Goal: Task Accomplishment & Management: Complete application form

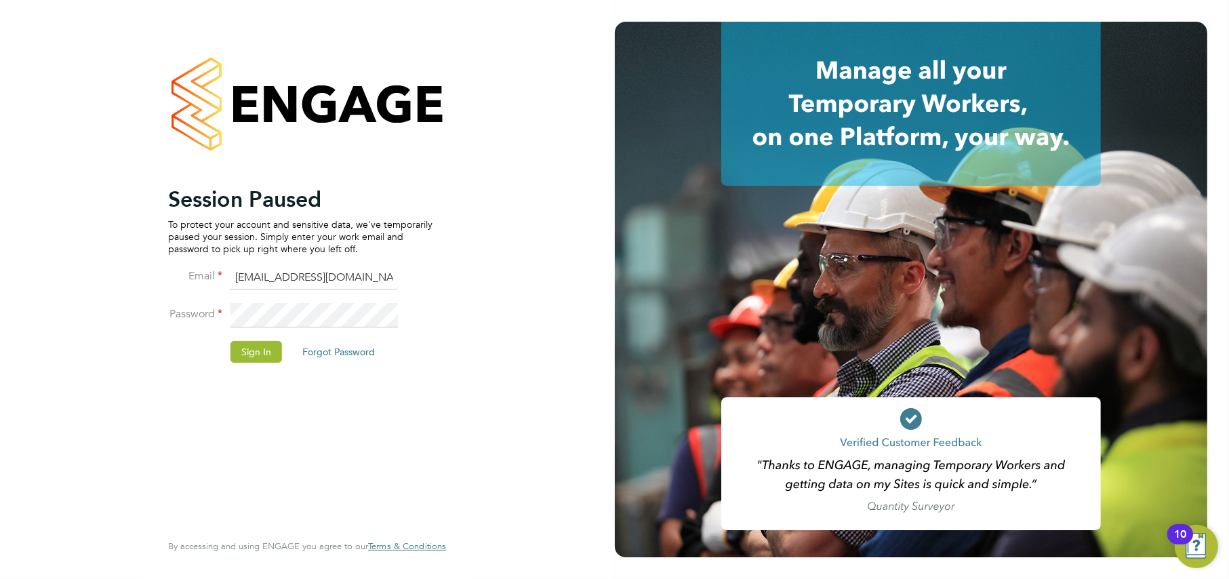
click at [243, 352] on button "Sign In" at bounding box center [256, 352] width 52 height 22
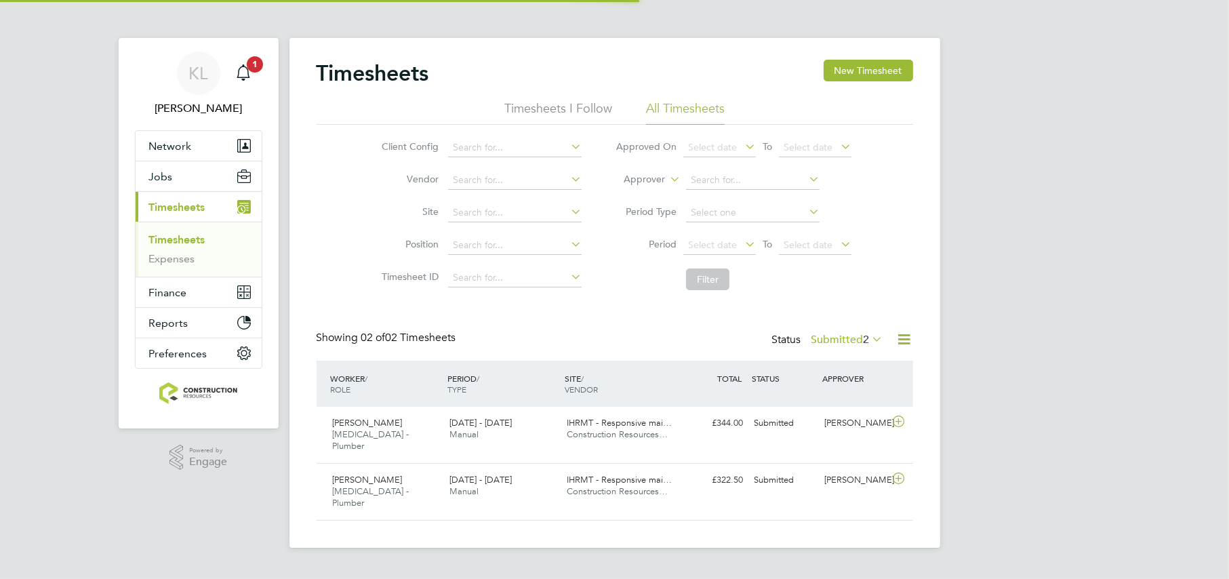
scroll to position [34, 117]
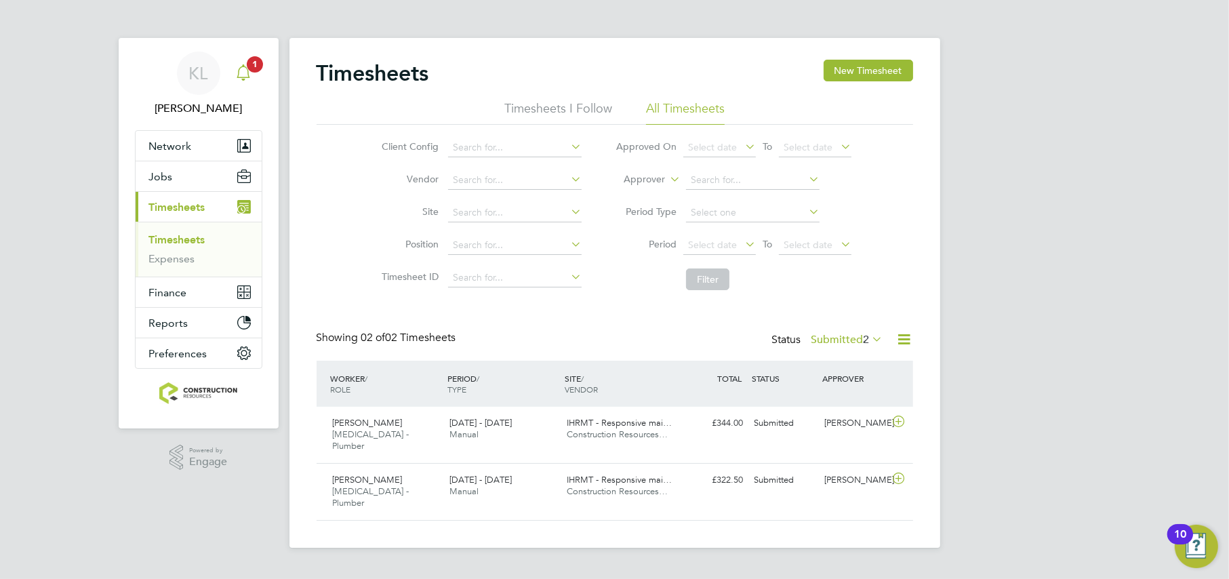
click at [230, 77] on div "Main navigation" at bounding box center [243, 73] width 27 height 27
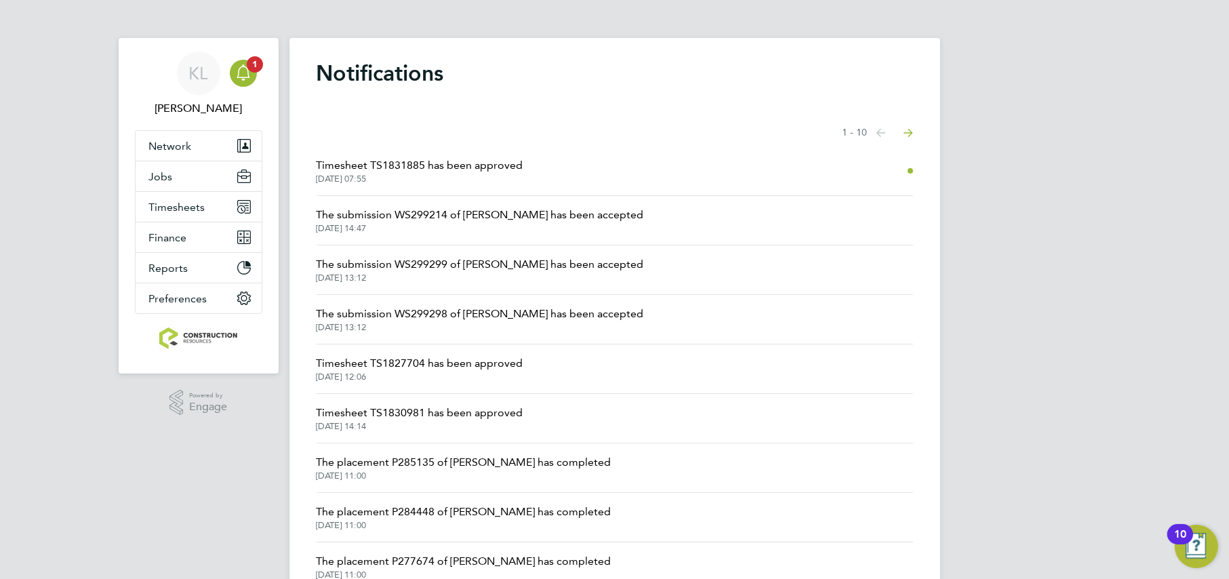
click at [386, 167] on span "Timesheet TS1831885 has been approved" at bounding box center [419, 165] width 207 height 16
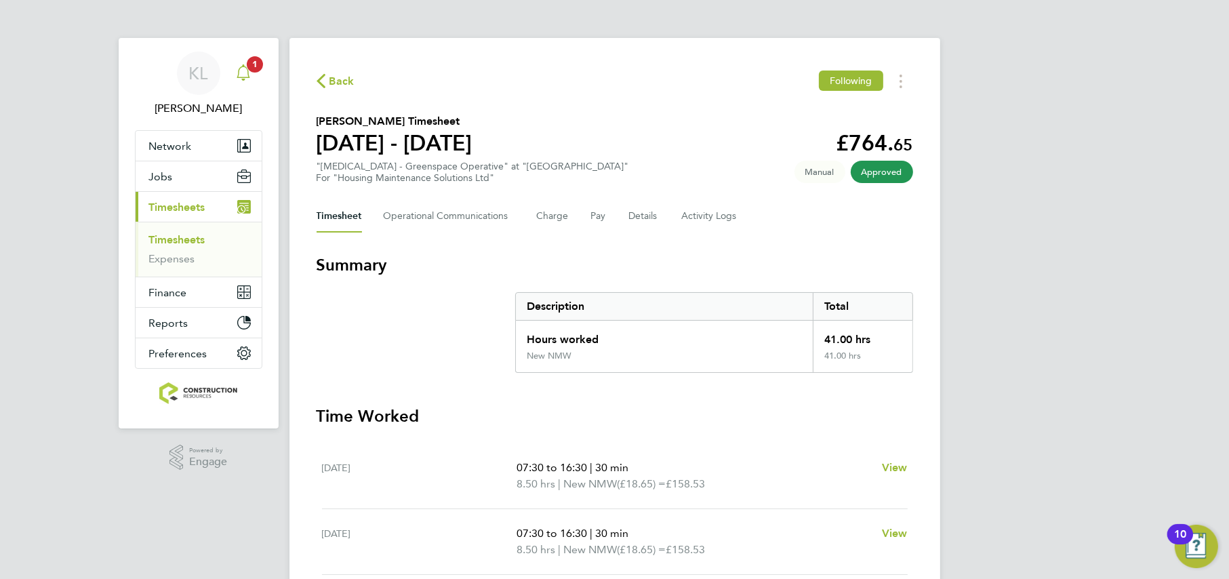
click at [253, 54] on link "Notifications 1" at bounding box center [243, 73] width 27 height 43
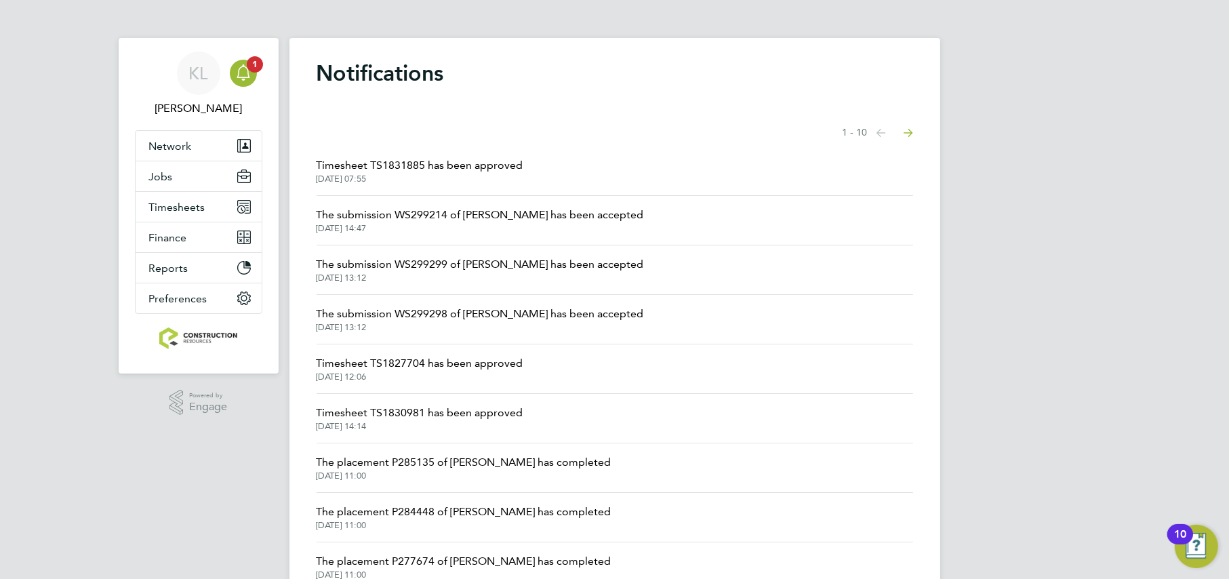
drag, startPoint x: 723, startPoint y: 179, endPoint x: 672, endPoint y: 167, distance: 52.3
click at [672, 167] on li "Timesheet TS1831885 has been approved 01 Oct 2025, 07:55" at bounding box center [614, 170] width 596 height 49
click at [152, 181] on span "Jobs" at bounding box center [161, 176] width 24 height 13
click at [158, 178] on span "Jobs" at bounding box center [161, 176] width 24 height 13
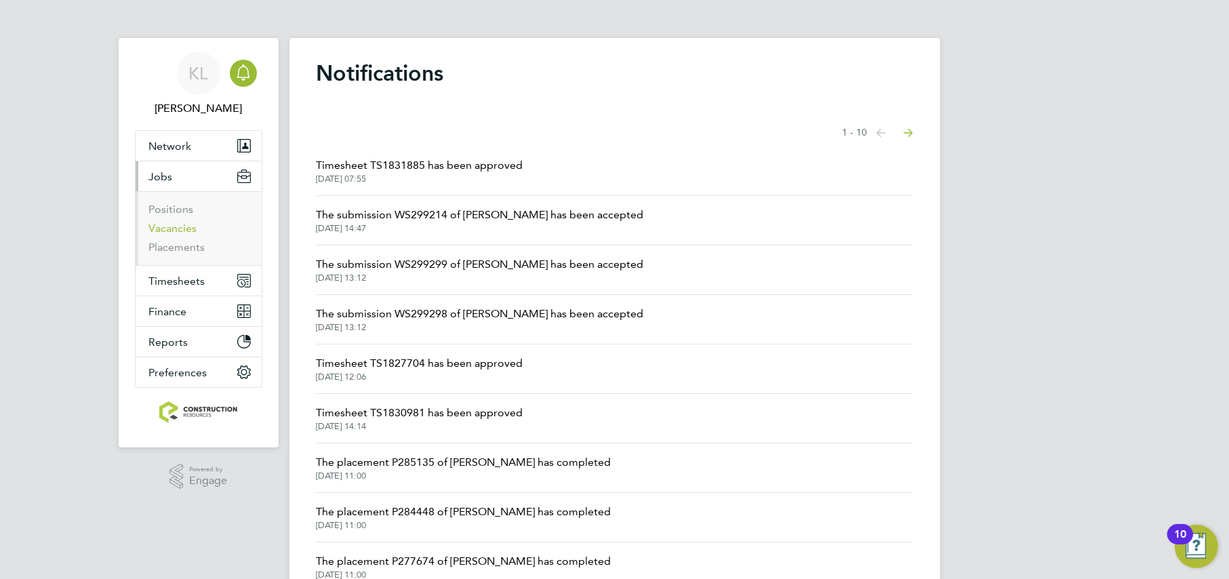
click at [180, 226] on link "Vacancies" at bounding box center [173, 228] width 48 height 13
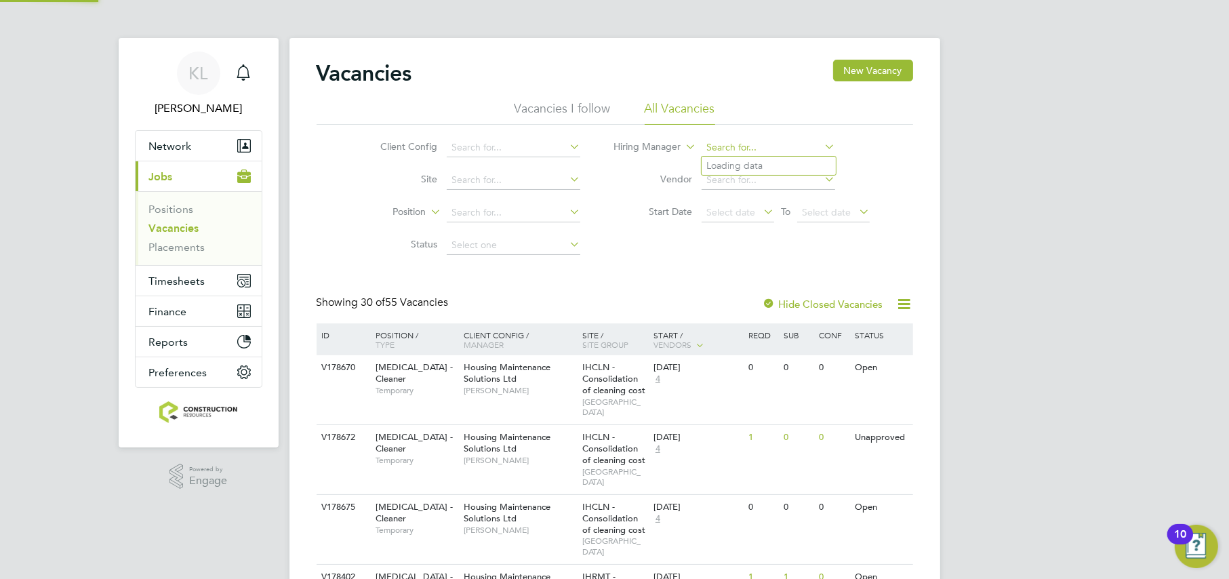
click at [763, 141] on input at bounding box center [768, 147] width 134 height 19
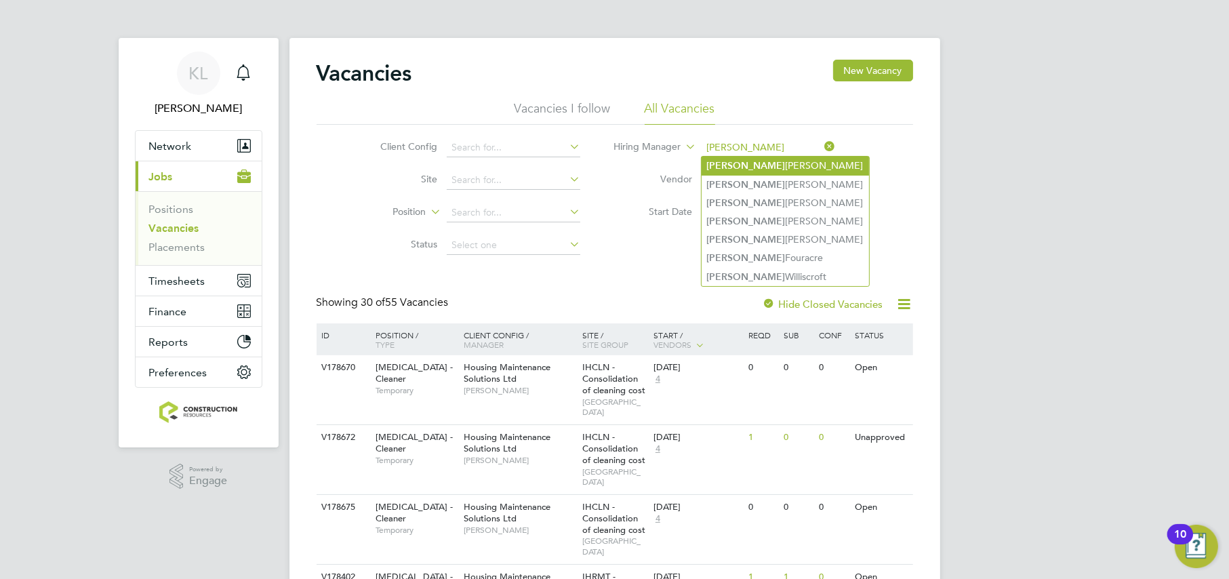
click at [739, 160] on li "Alan Fairley" at bounding box center [784, 166] width 167 height 18
type input "Alan Fairley"
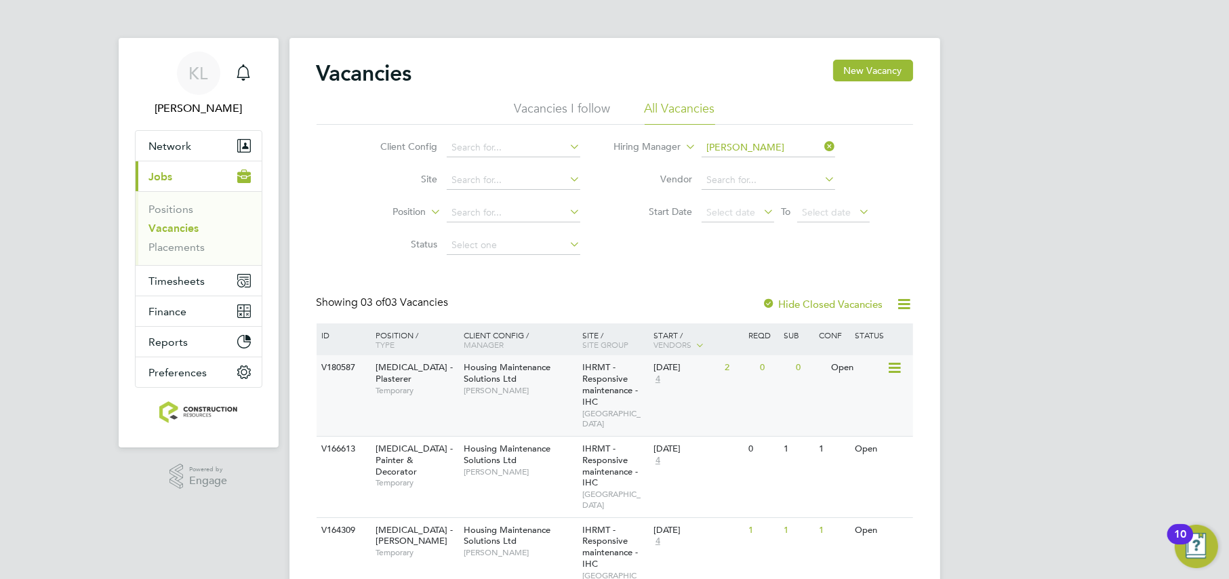
scroll to position [37, 0]
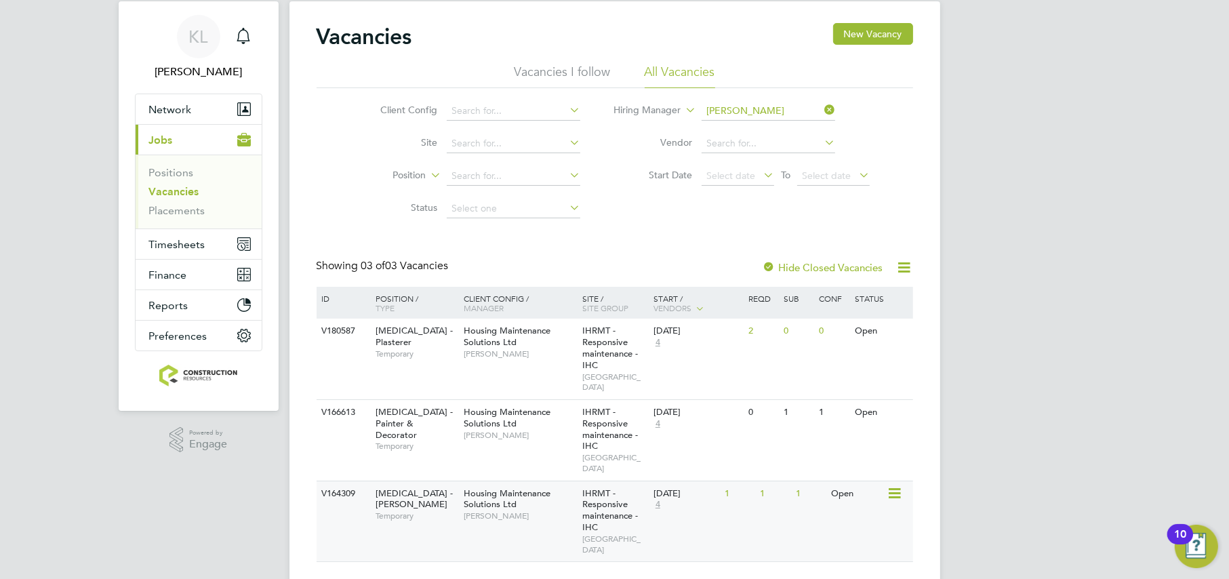
click at [449, 509] on div "V164309 HMS - Joiner Temporary Housing Maintenance Solutions Ltd Alan Fairley I…" at bounding box center [614, 520] width 596 height 81
click at [821, 110] on icon at bounding box center [821, 109] width 0 height 19
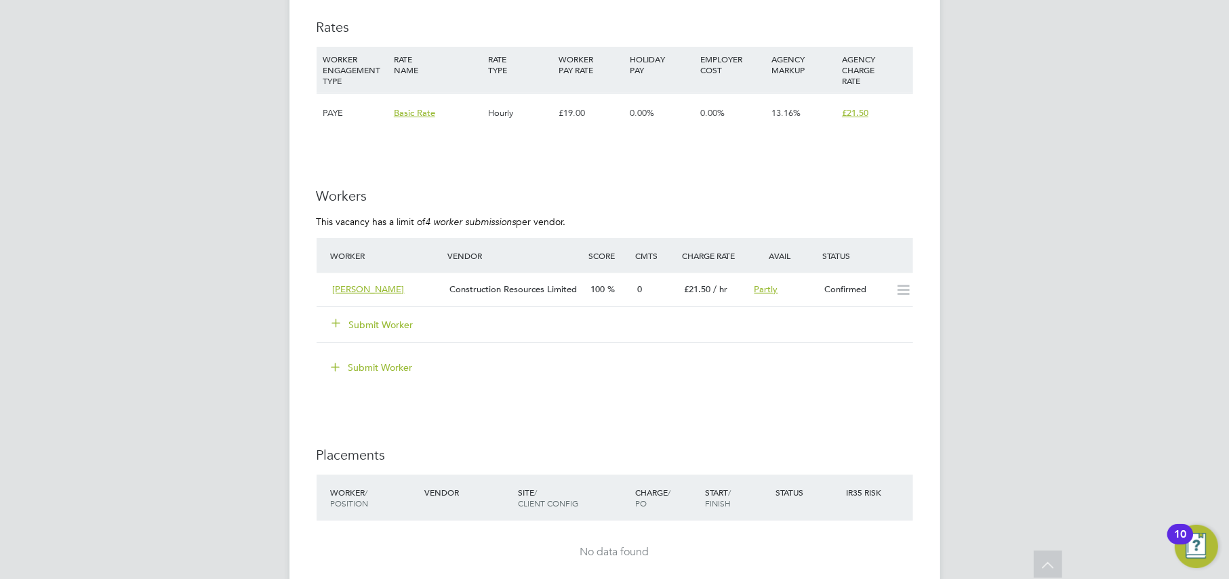
click at [379, 323] on button "Submit Worker" at bounding box center [373, 325] width 81 height 14
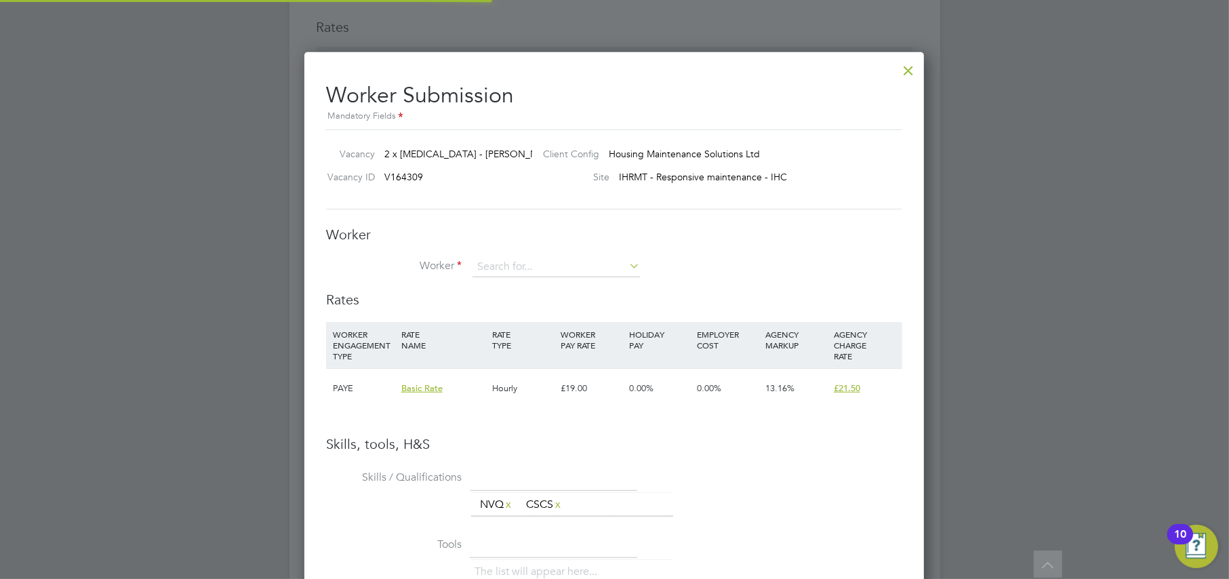
scroll to position [855, 620]
click at [485, 273] on input at bounding box center [555, 267] width 167 height 20
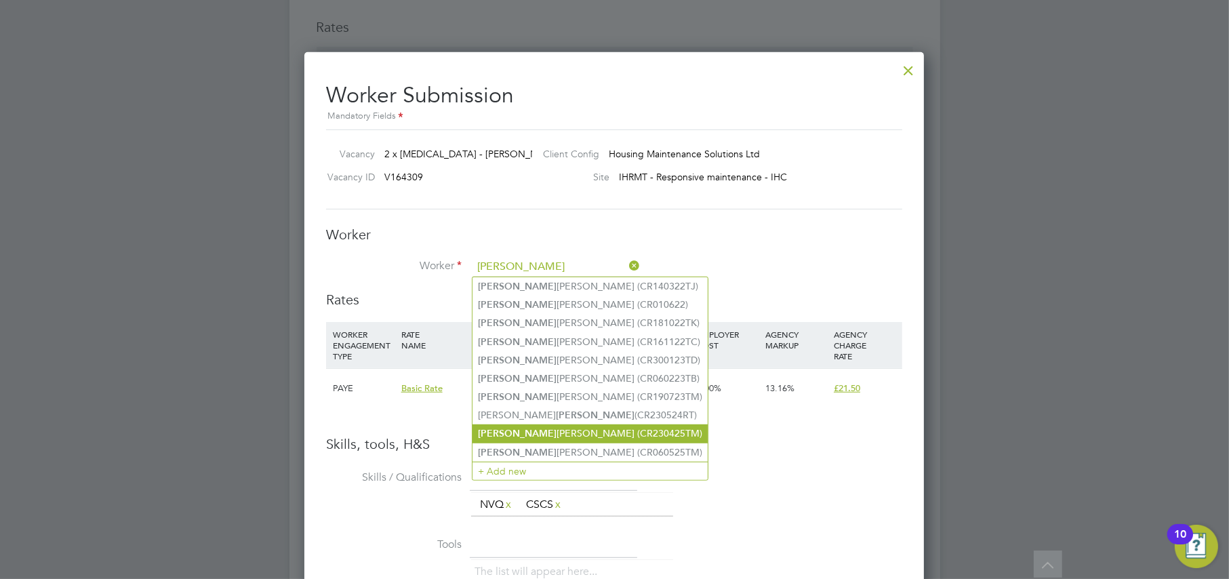
click at [542, 424] on li "Thomas Murphy (CR230425TM)" at bounding box center [589, 433] width 235 height 18
type input "Thomas Murphy (CR230425TM)"
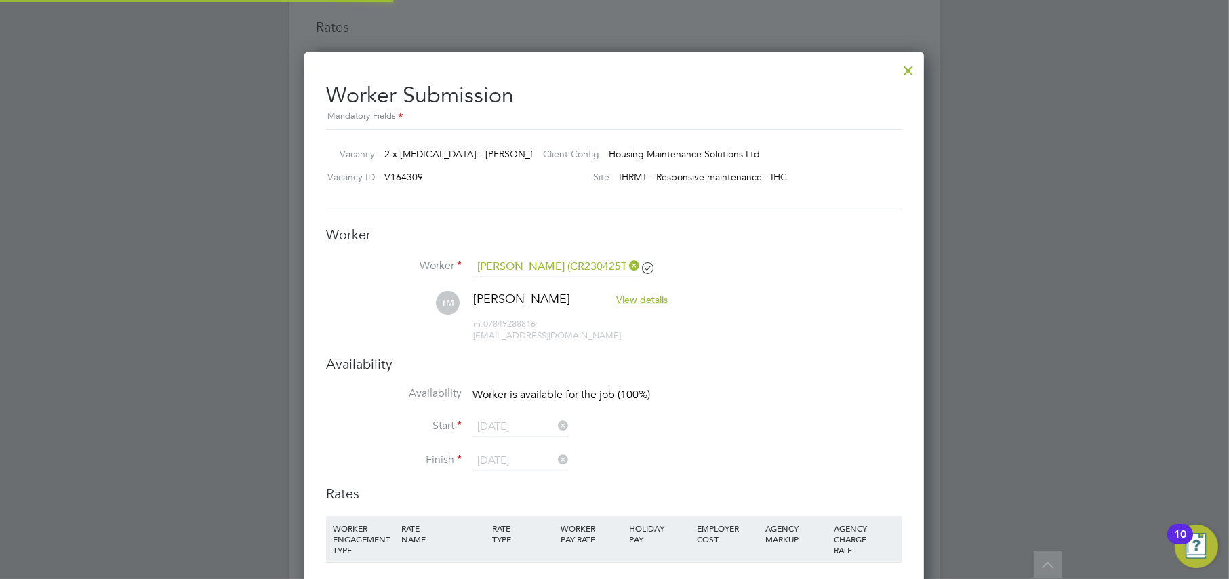
scroll to position [1046, 620]
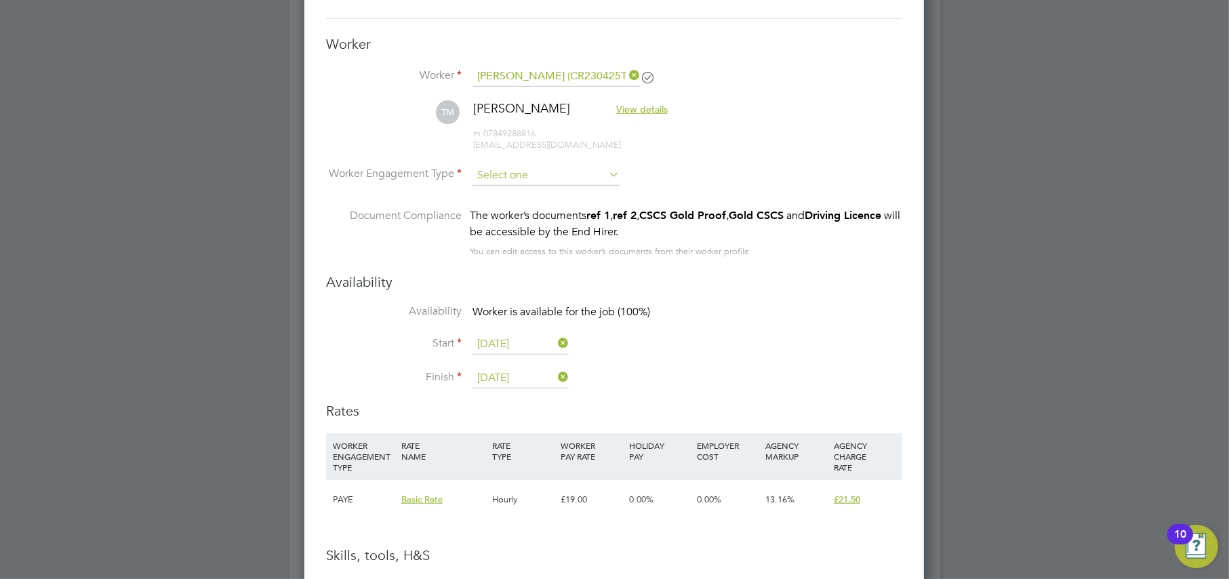
click at [517, 179] on input at bounding box center [545, 175] width 147 height 20
click at [508, 188] on li "Contract" at bounding box center [546, 194] width 148 height 18
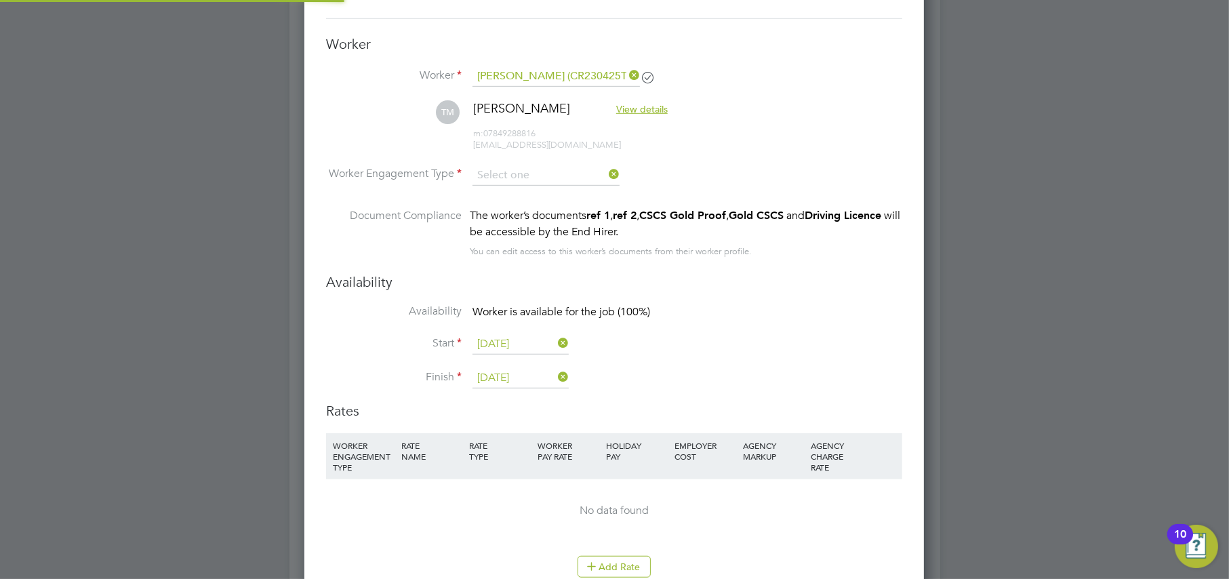
type input "Contract"
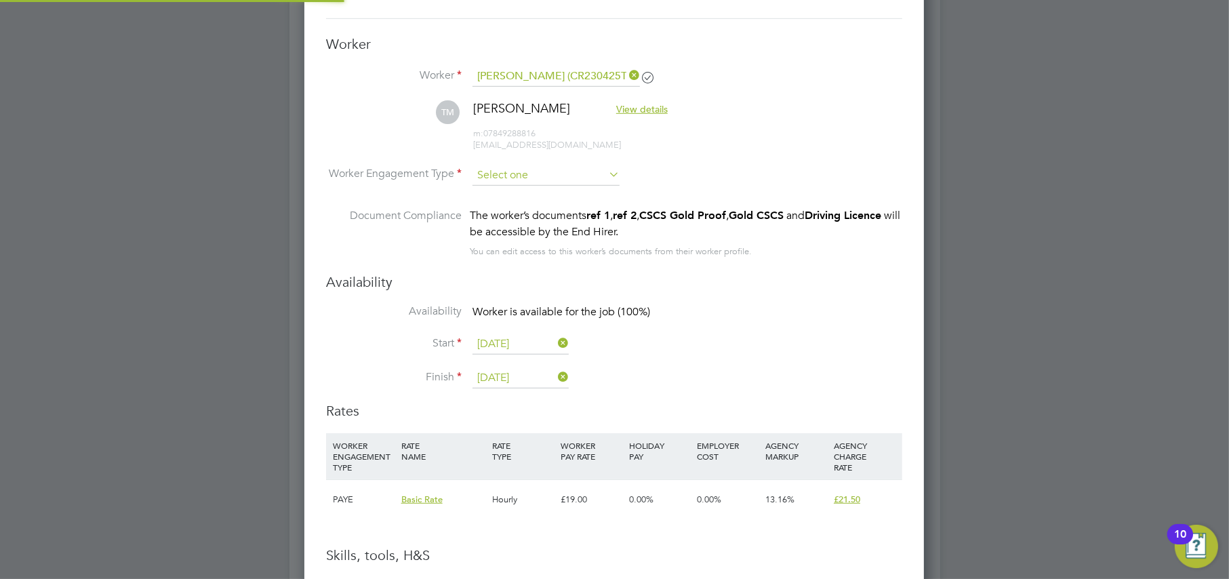
click at [508, 171] on input at bounding box center [545, 175] width 147 height 20
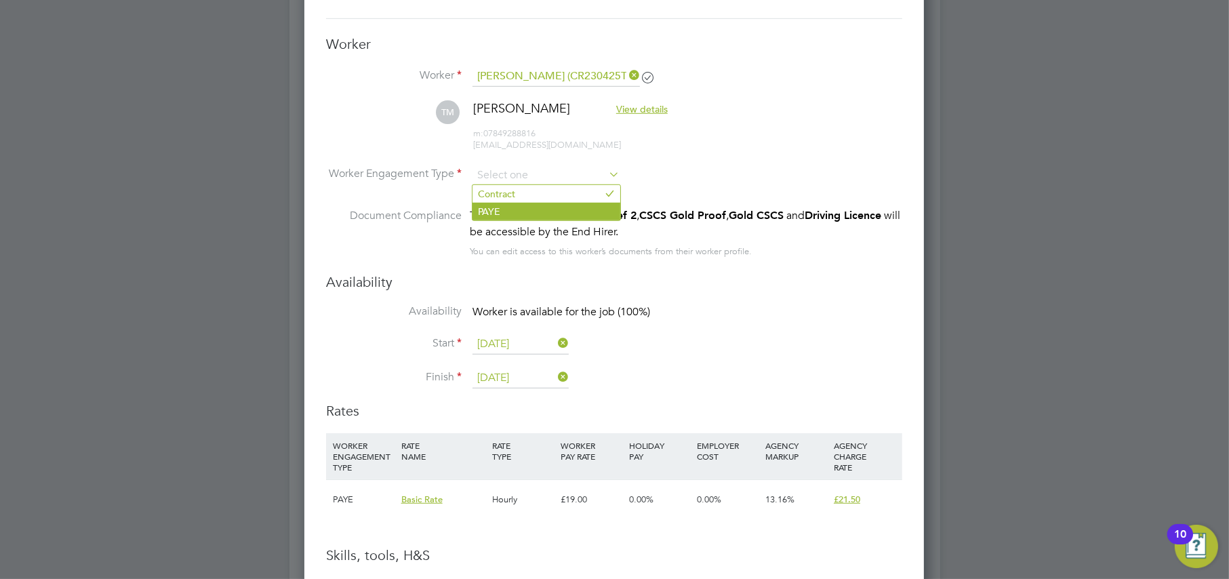
click at [486, 210] on li "PAYE" at bounding box center [546, 212] width 148 height 18
type input "PAYE"
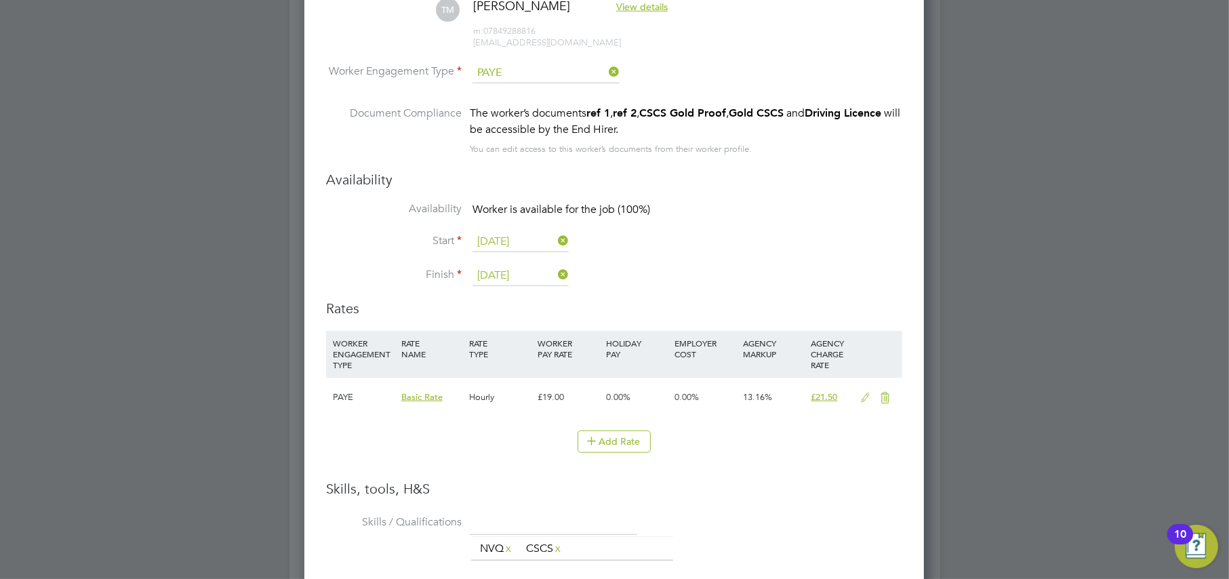
click at [555, 238] on icon at bounding box center [555, 240] width 0 height 19
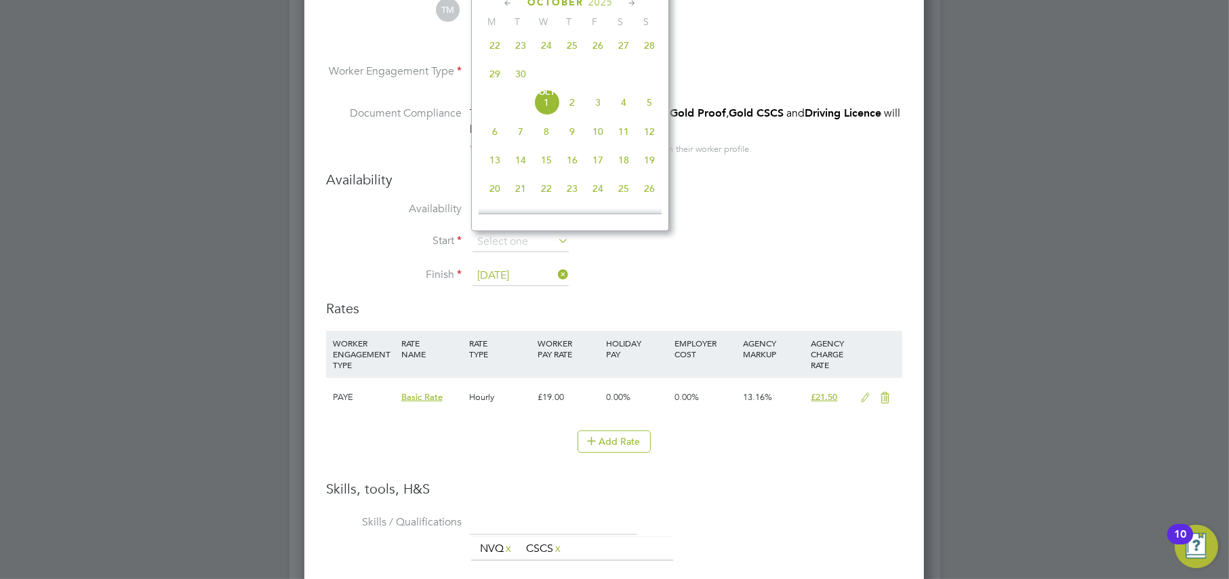
drag, startPoint x: 553, startPoint y: 239, endPoint x: 491, endPoint y: 169, distance: 94.1
drag, startPoint x: 491, startPoint y: 169, endPoint x: 548, endPoint y: 107, distance: 83.9
click at [548, 107] on span "Oct 1" at bounding box center [546, 102] width 26 height 26
type input "01 Oct 2025"
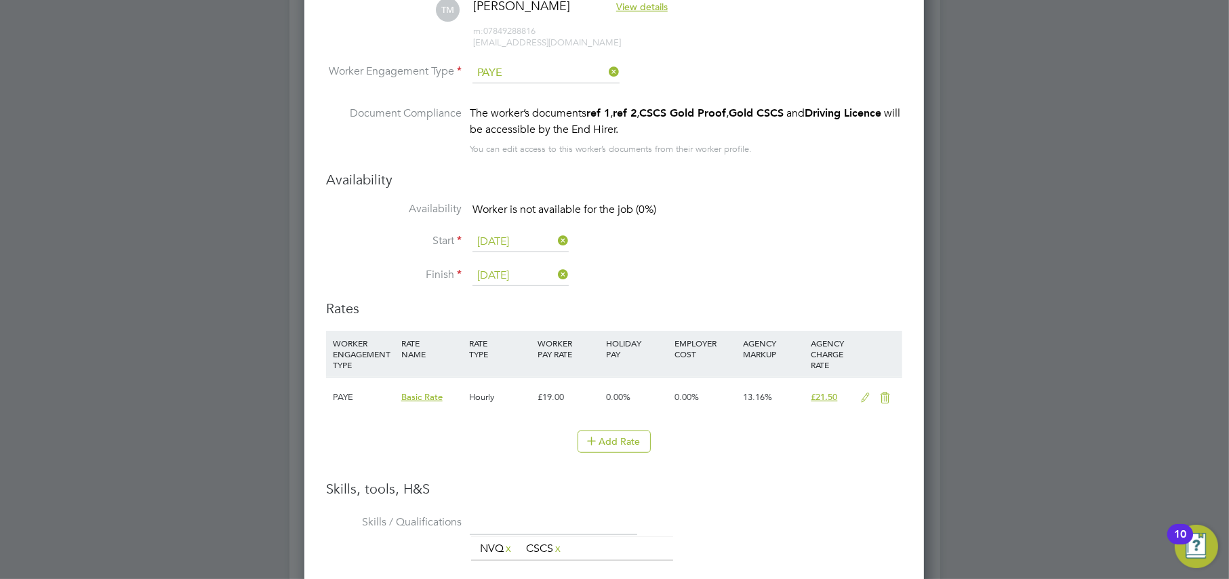
drag, startPoint x: 562, startPoint y: 277, endPoint x: 518, endPoint y: 278, distance: 44.7
click at [518, 278] on input "20 Jun 2025" at bounding box center [520, 276] width 96 height 20
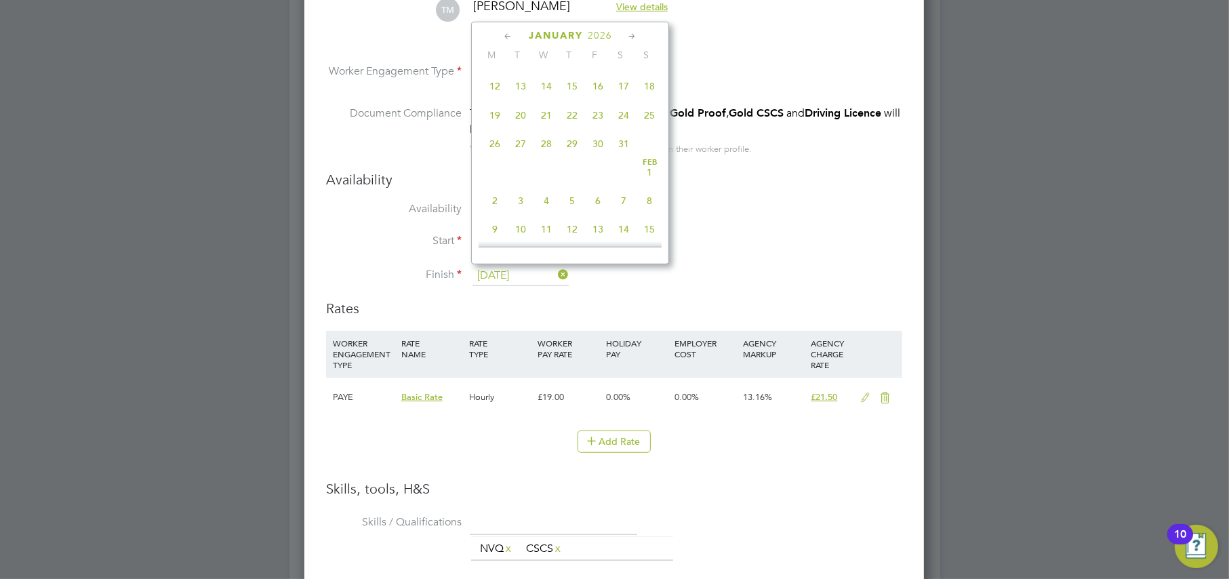
click at [653, 70] on span "11" at bounding box center [649, 58] width 26 height 26
type input "11 Jan 2026"
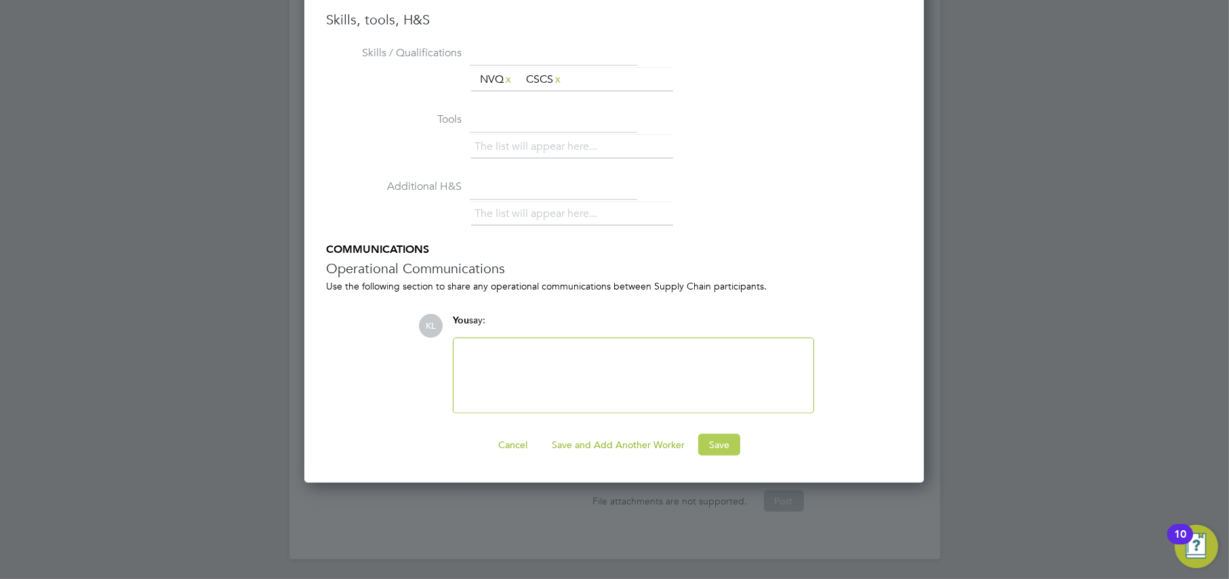
click at [712, 441] on button "Save" at bounding box center [719, 445] width 42 height 22
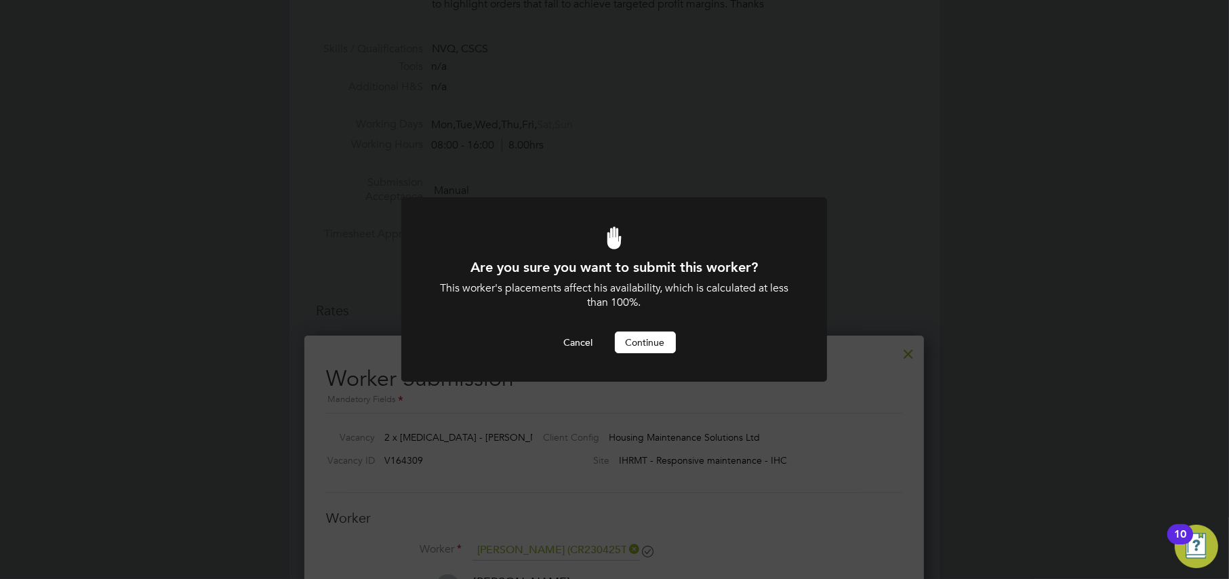
click at [655, 334] on button "Continue" at bounding box center [645, 342] width 61 height 22
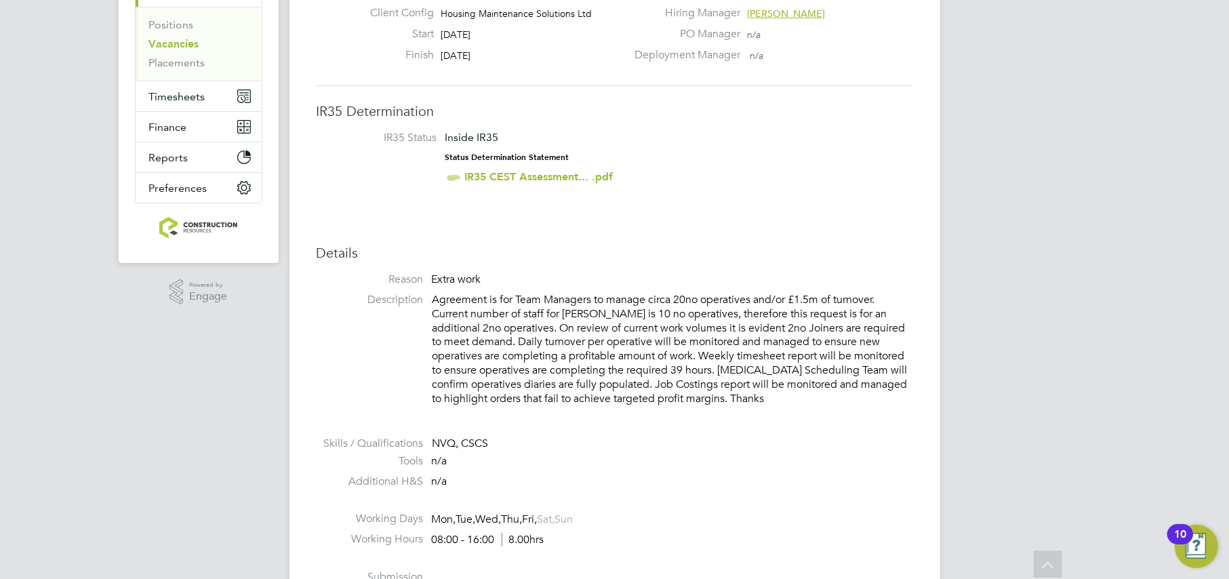
scroll to position [0, 0]
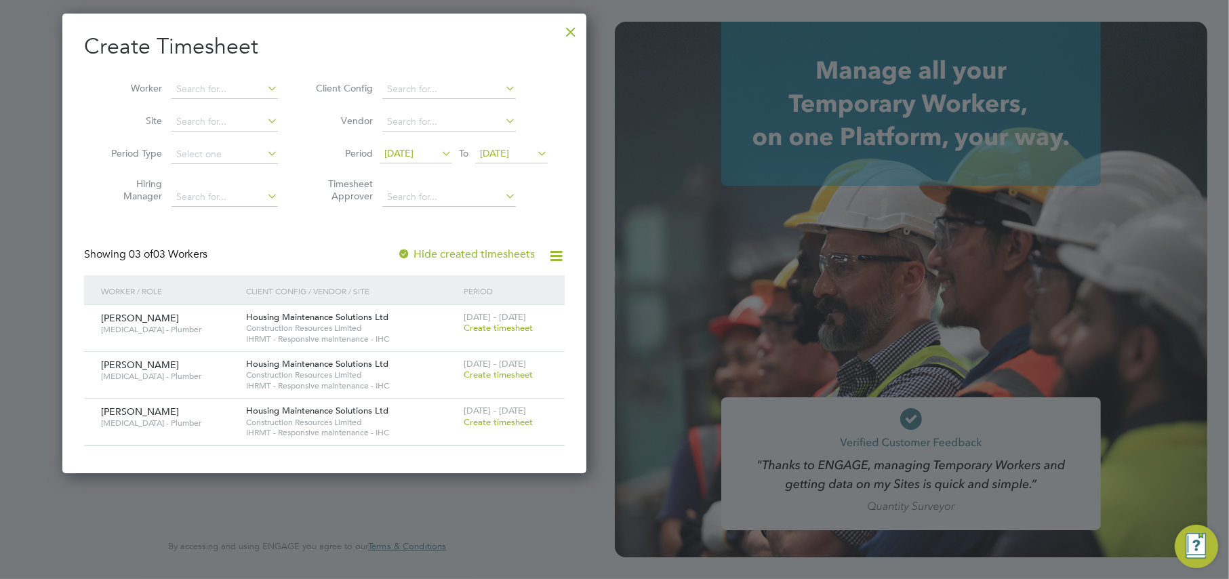
scroll to position [459, 524]
click at [689, 77] on div at bounding box center [614, 289] width 1229 height 579
click at [578, 30] on div at bounding box center [570, 28] width 24 height 24
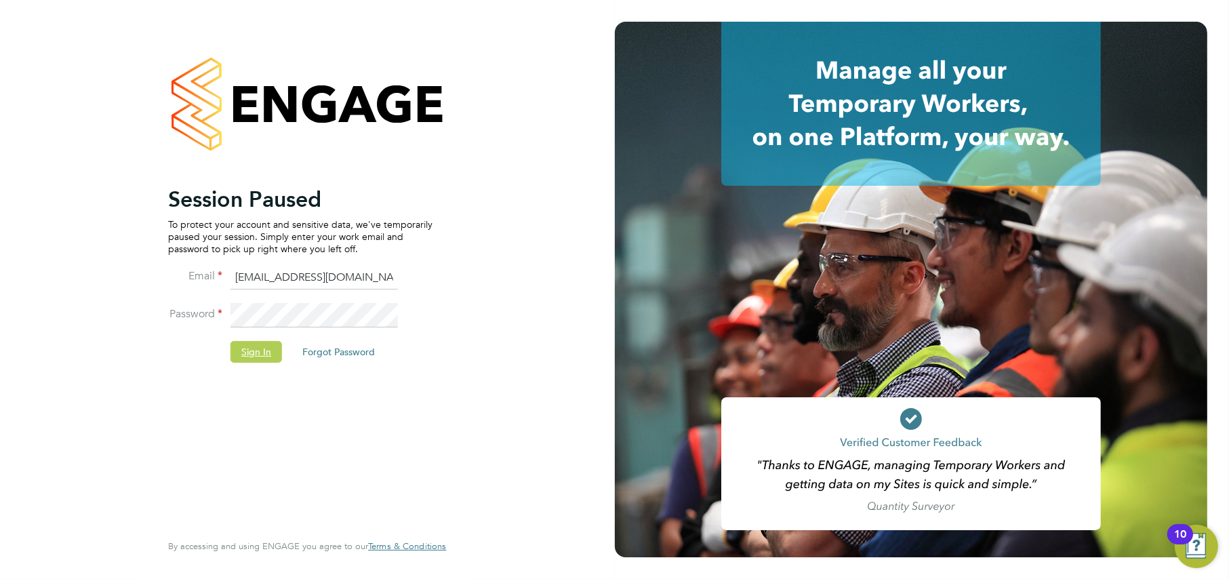
click at [256, 358] on button "Sign In" at bounding box center [256, 352] width 52 height 22
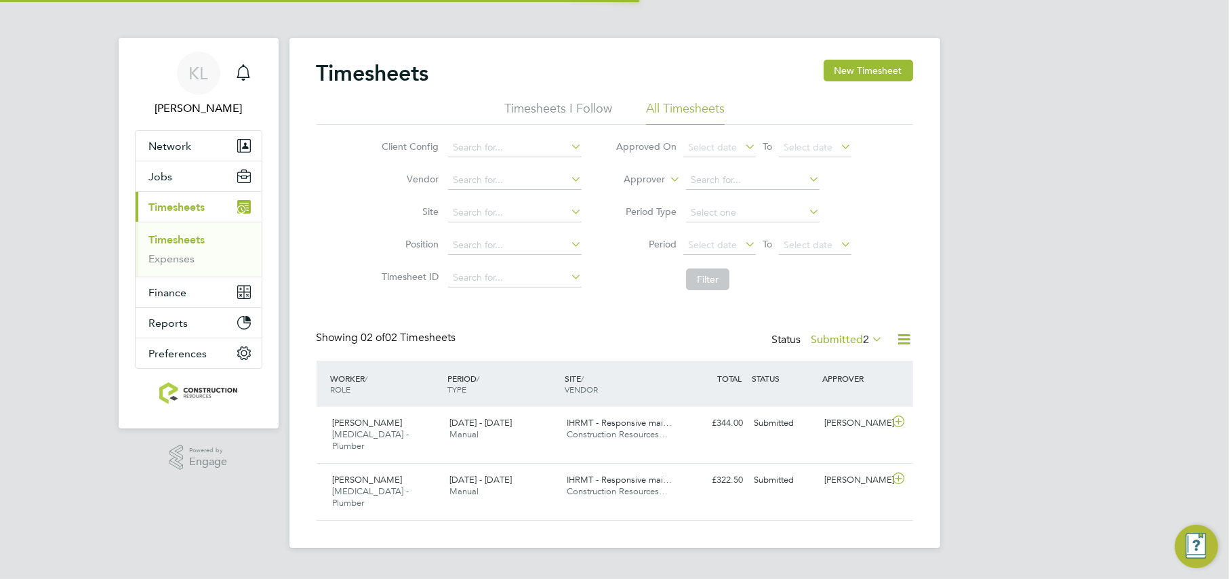
scroll to position [34, 117]
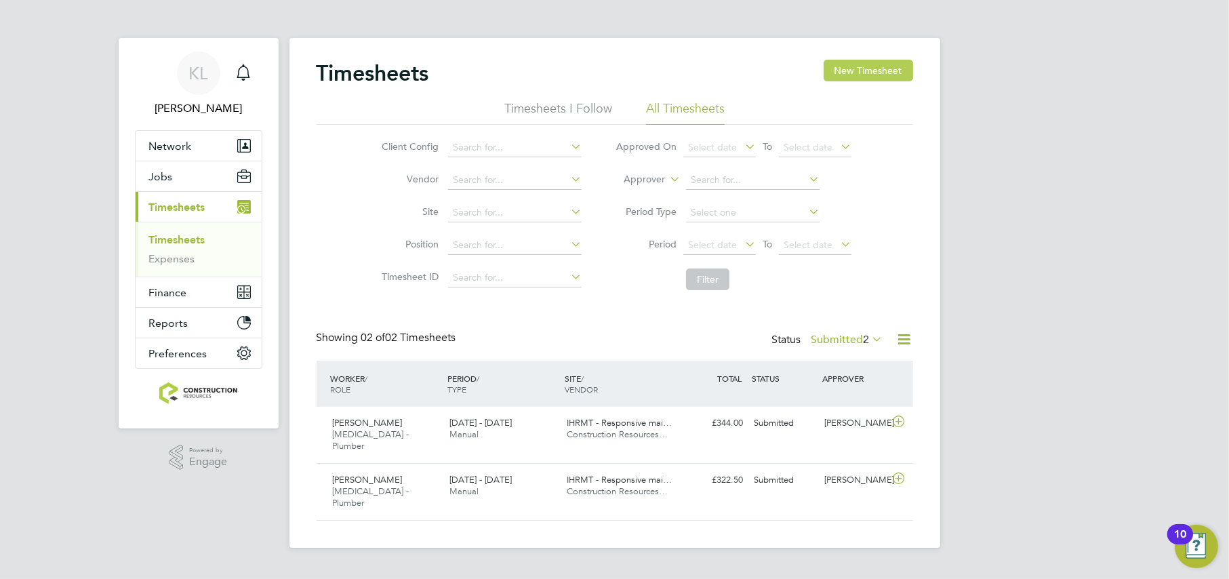
click at [865, 62] on button "New Timesheet" at bounding box center [867, 71] width 89 height 22
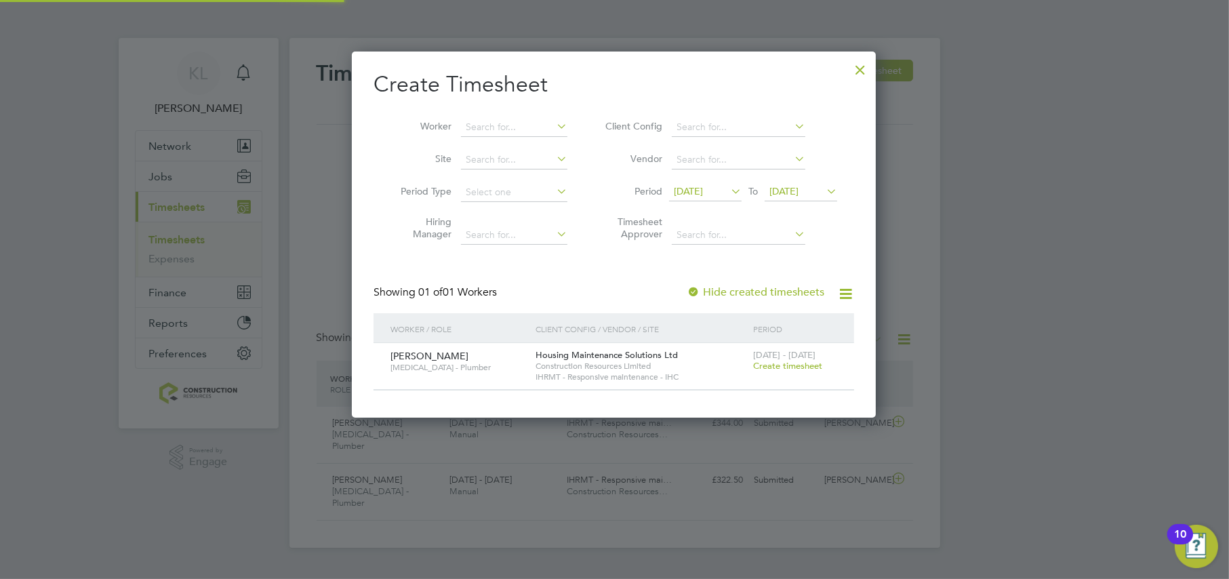
scroll to position [6, 6]
click at [866, 65] on div at bounding box center [860, 66] width 24 height 24
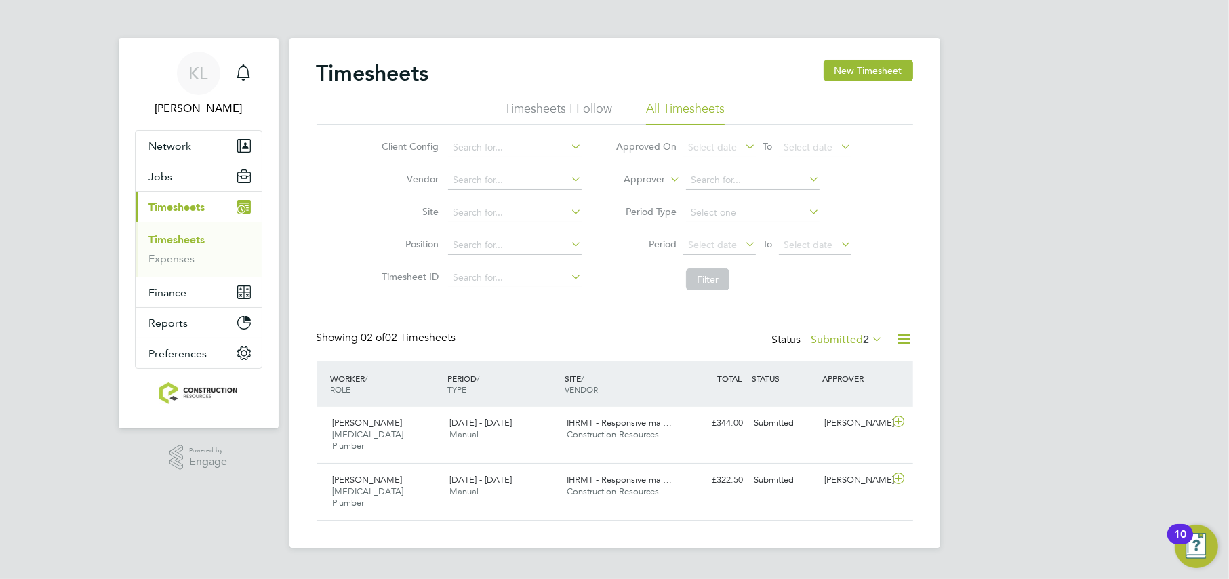
scroll to position [34, 117]
click at [888, 54] on div "Timesheets New Timesheet Timesheets I Follow All Timesheets Client Config Vendo…" at bounding box center [614, 293] width 651 height 510
click at [628, 395] on div "SITE / VENDOR" at bounding box center [619, 383] width 117 height 35
click at [627, 422] on span "IHRMT - Responsive mai…" at bounding box center [619, 423] width 105 height 12
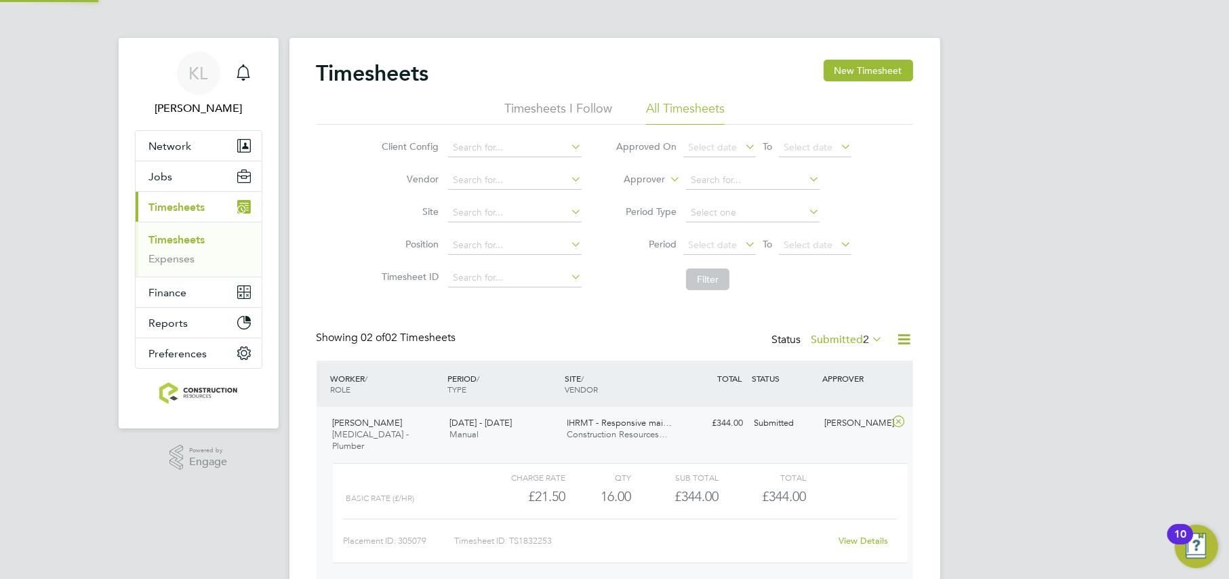
scroll to position [22, 131]
click at [627, 422] on span "IHRMT - Responsive mai…" at bounding box center [619, 423] width 105 height 12
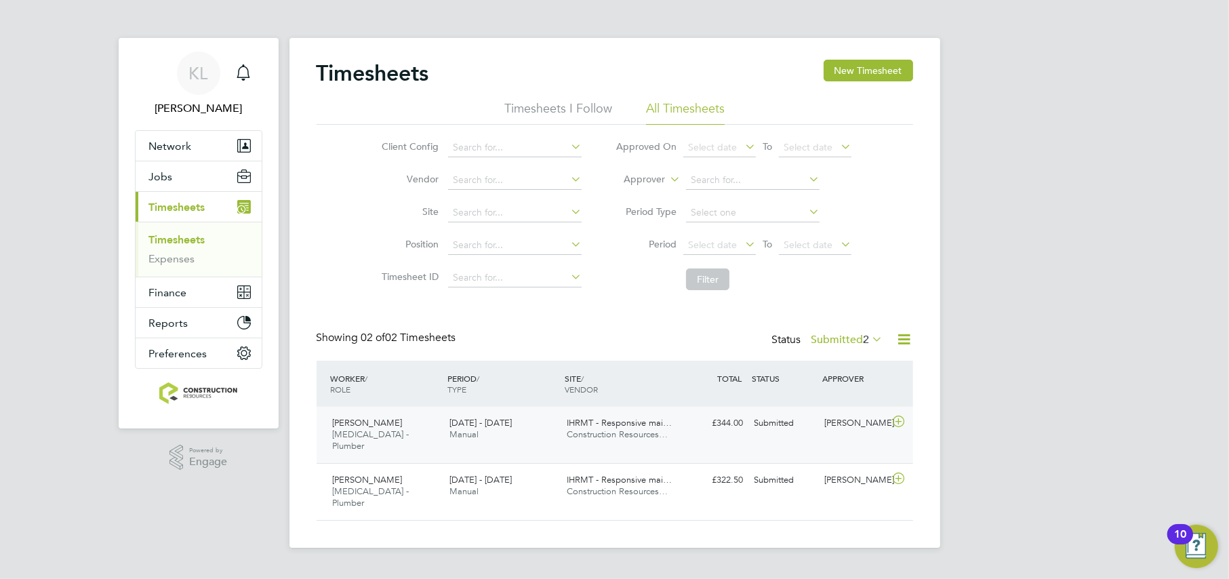
click at [532, 443] on div "[DATE] - [DATE] Manual" at bounding box center [502, 429] width 117 height 34
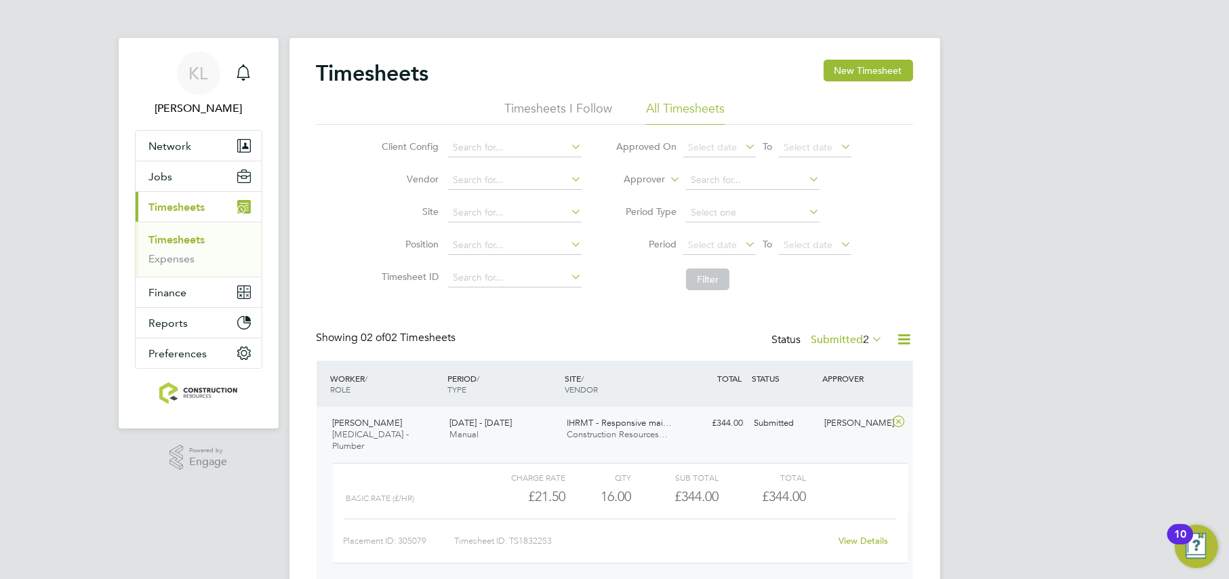
click at [849, 535] on link "View Details" at bounding box center [862, 541] width 49 height 12
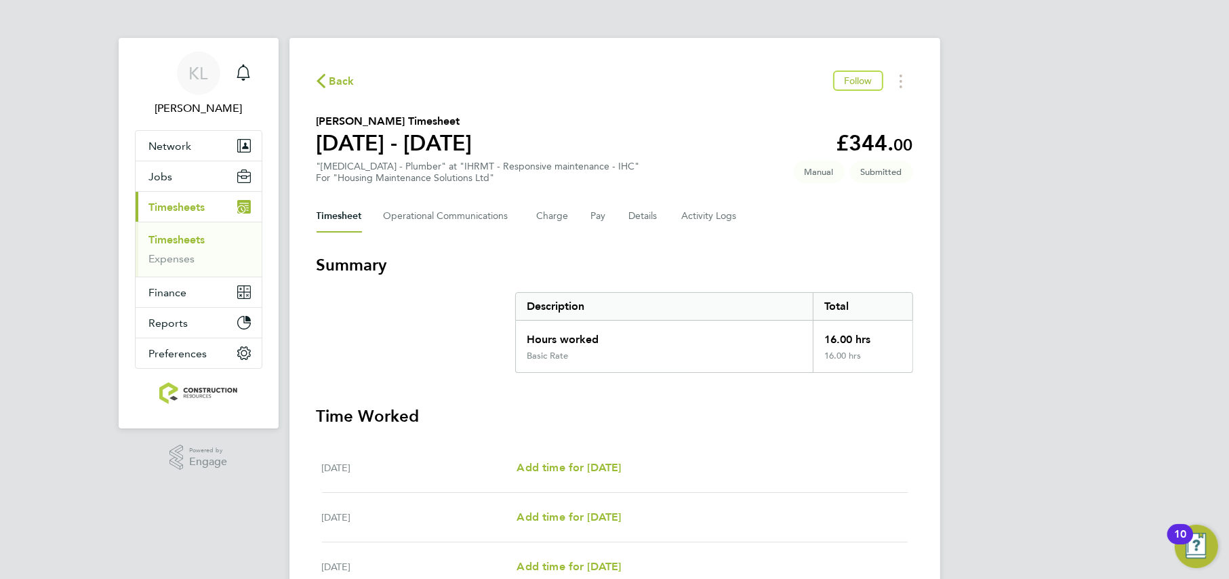
click at [329, 76] on span "Back" at bounding box center [341, 81] width 25 height 16
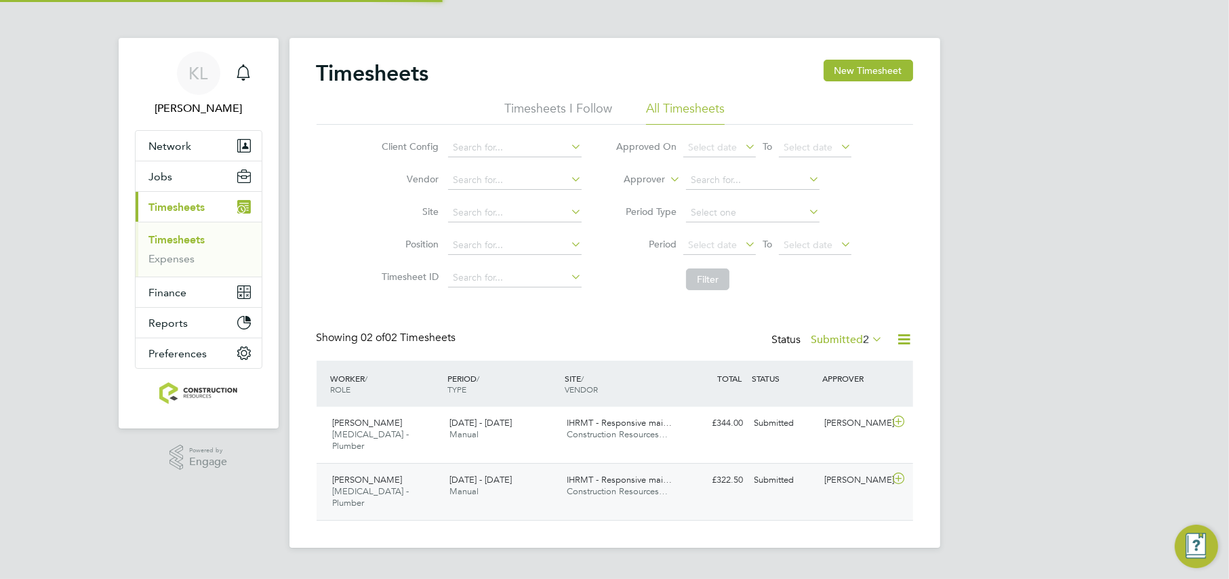
scroll to position [34, 117]
drag, startPoint x: 537, startPoint y: 481, endPoint x: 543, endPoint y: 487, distance: 8.2
click at [537, 483] on div "[DATE] - [DATE] Manual" at bounding box center [502, 486] width 117 height 34
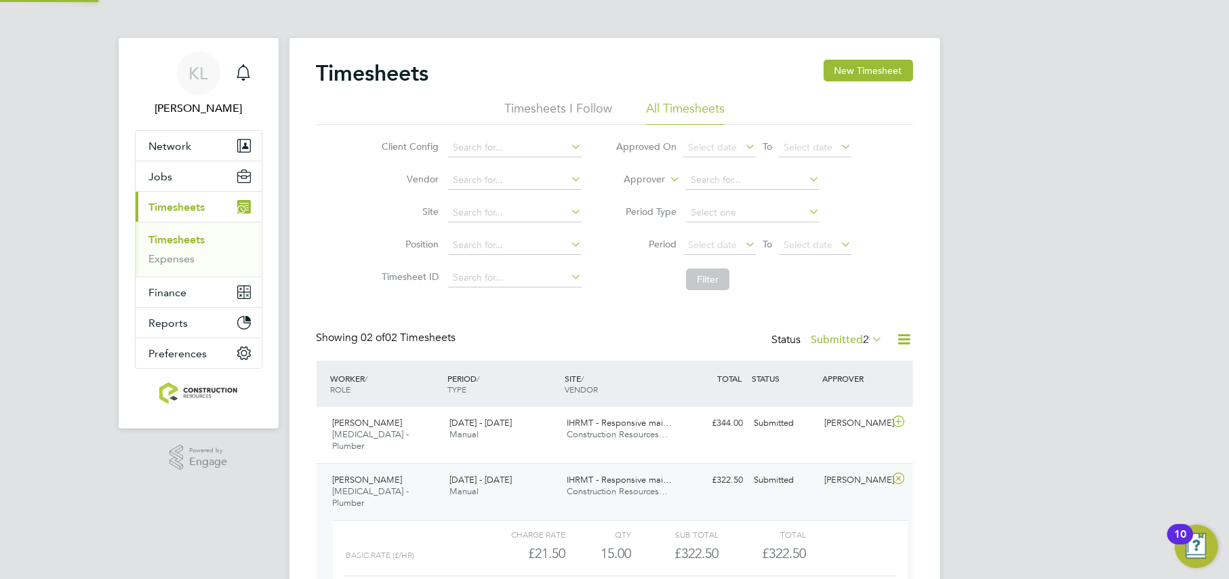
scroll to position [22, 131]
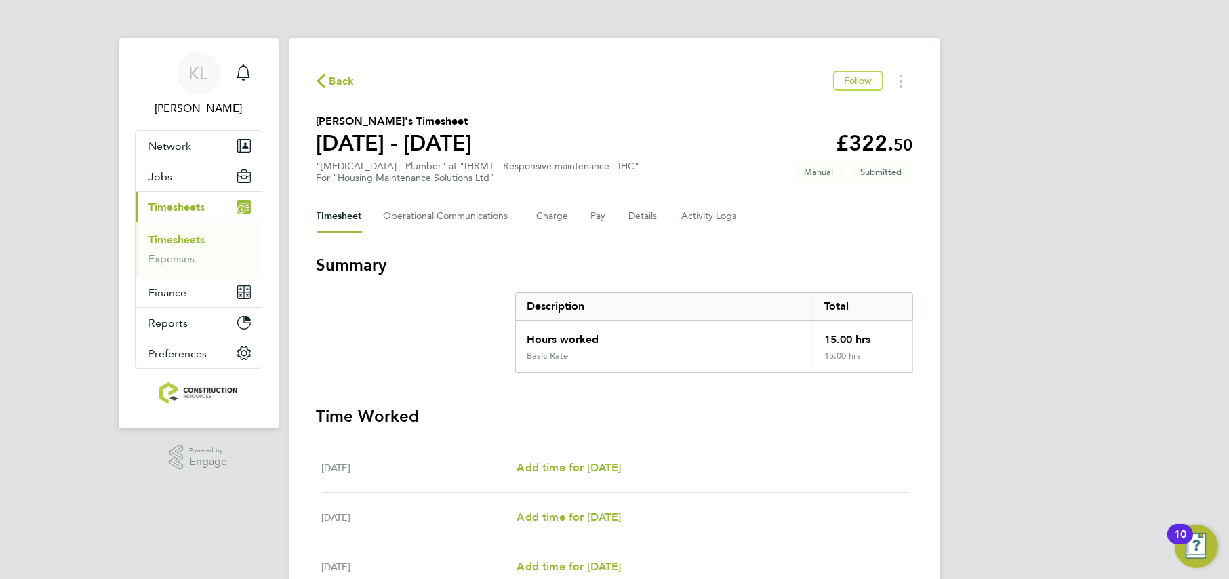
click at [336, 81] on span "Back" at bounding box center [341, 81] width 25 height 16
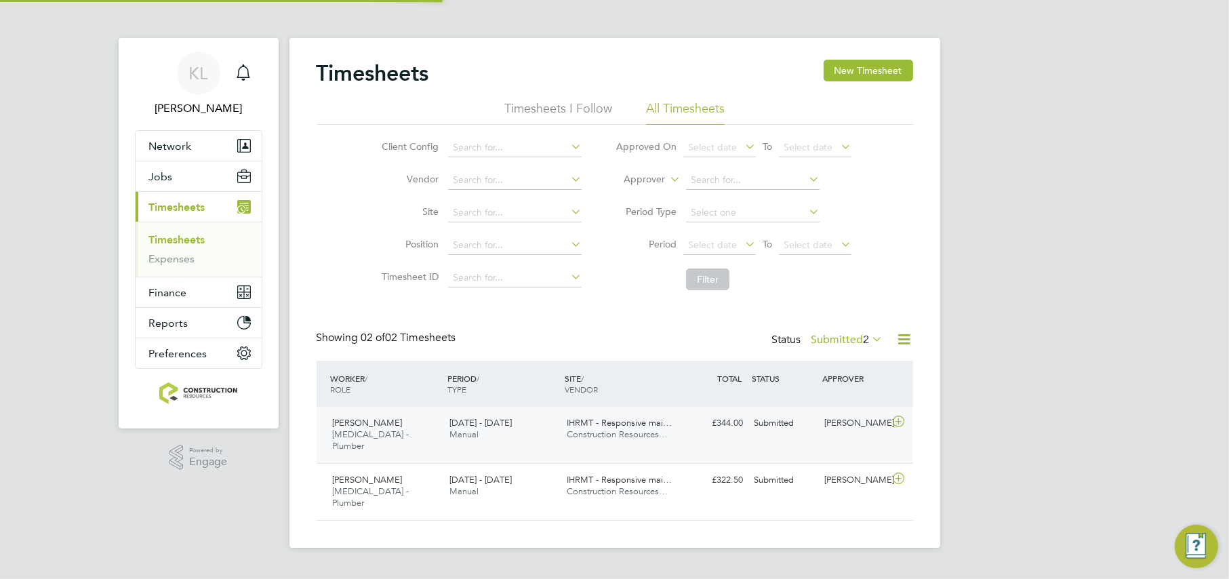
scroll to position [34, 117]
click at [871, 67] on button "New Timesheet" at bounding box center [867, 71] width 89 height 22
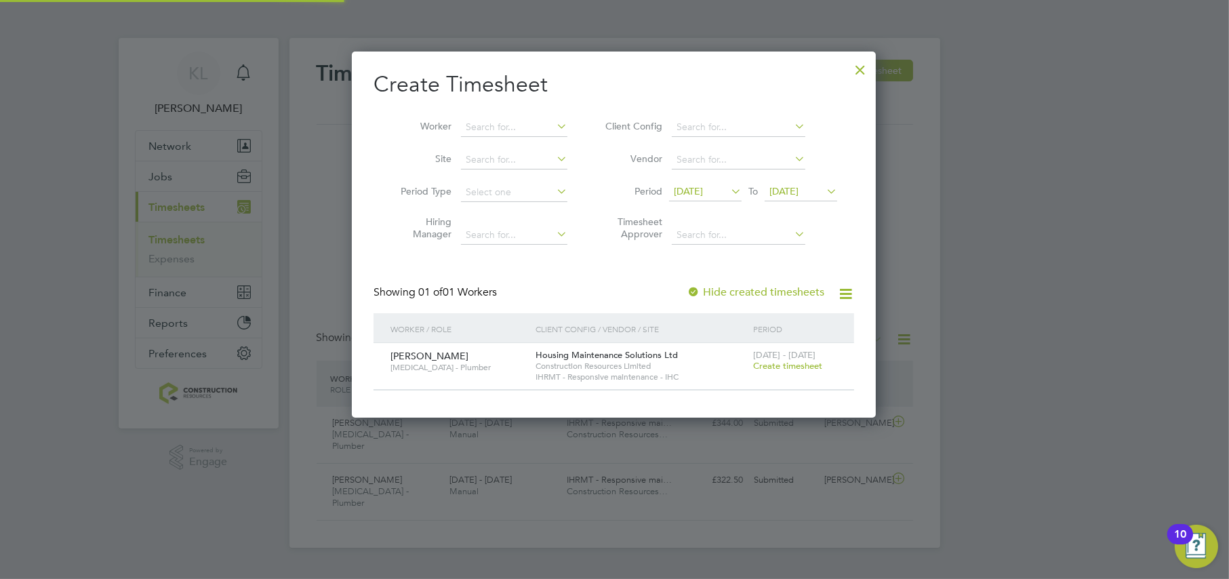
scroll to position [365, 524]
click at [770, 370] on span "Create timesheet" at bounding box center [787, 366] width 69 height 12
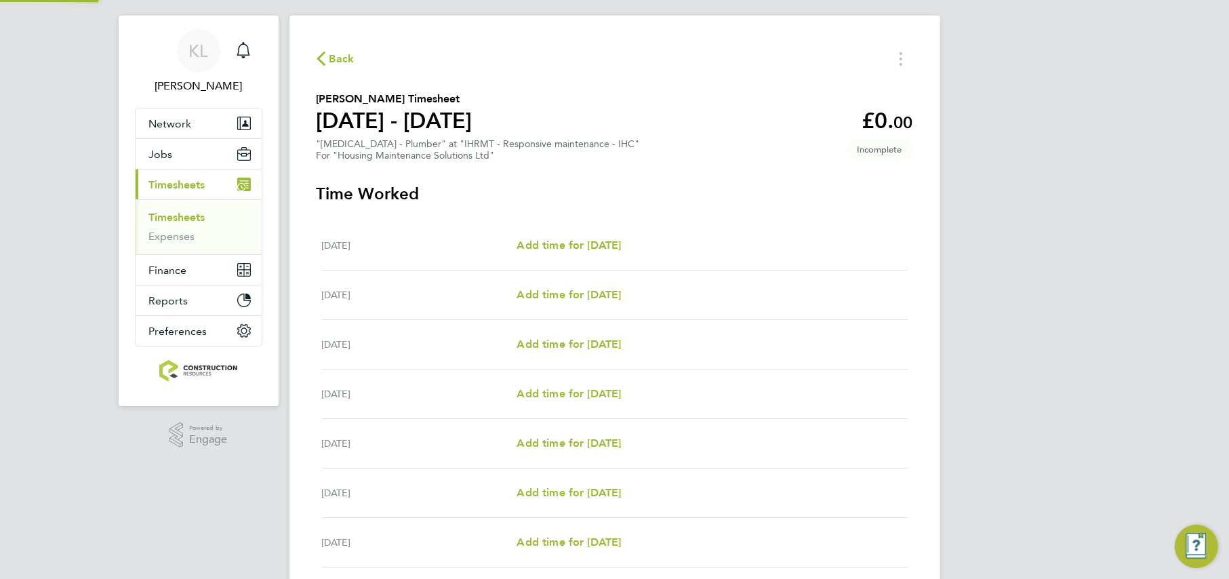
scroll to position [129, 0]
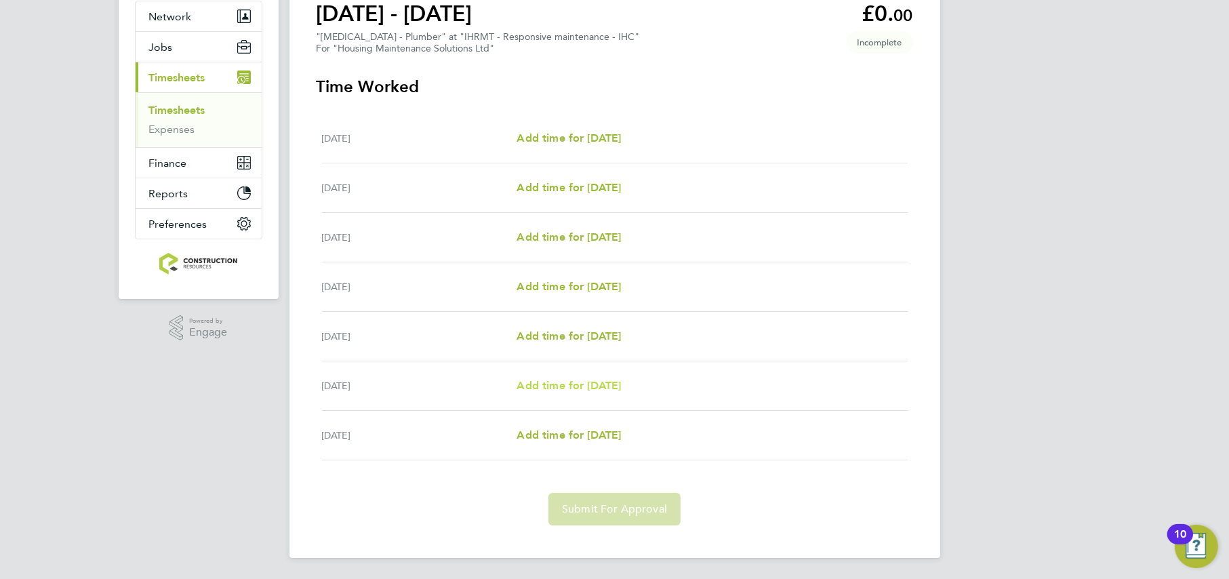
click at [557, 384] on span "Add time for [DATE]" at bounding box center [568, 385] width 104 height 13
select select "30"
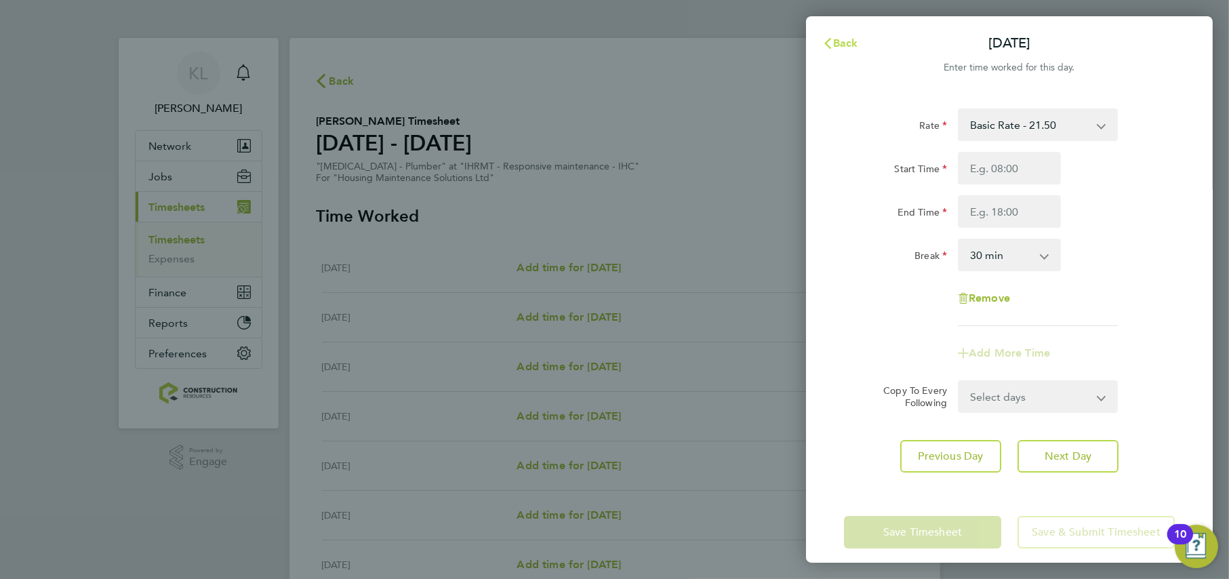
click at [820, 45] on button "Back" at bounding box center [839, 43] width 63 height 27
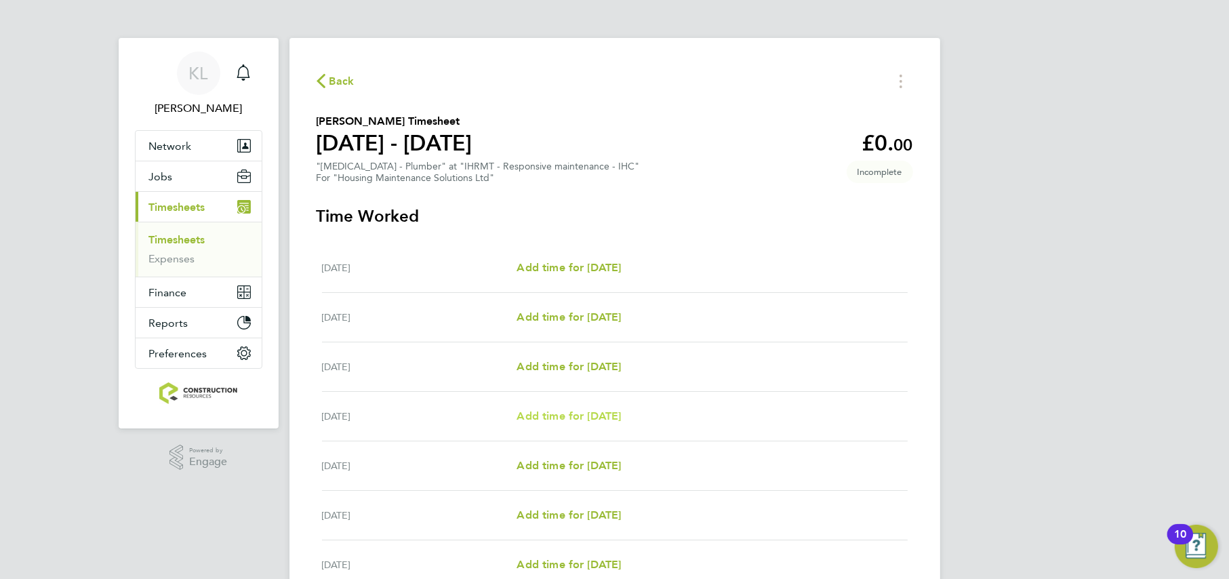
click at [571, 417] on span "Add time for [DATE]" at bounding box center [568, 415] width 104 height 13
select select "30"
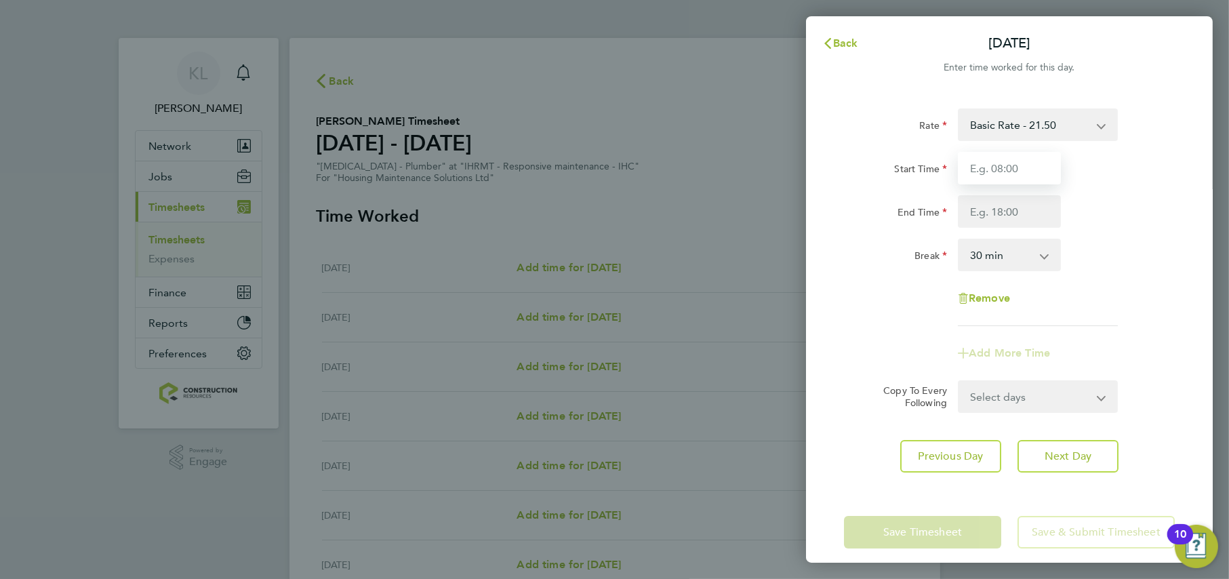
click at [993, 162] on input "Start Time" at bounding box center [1009, 168] width 103 height 33
type input "08:00"
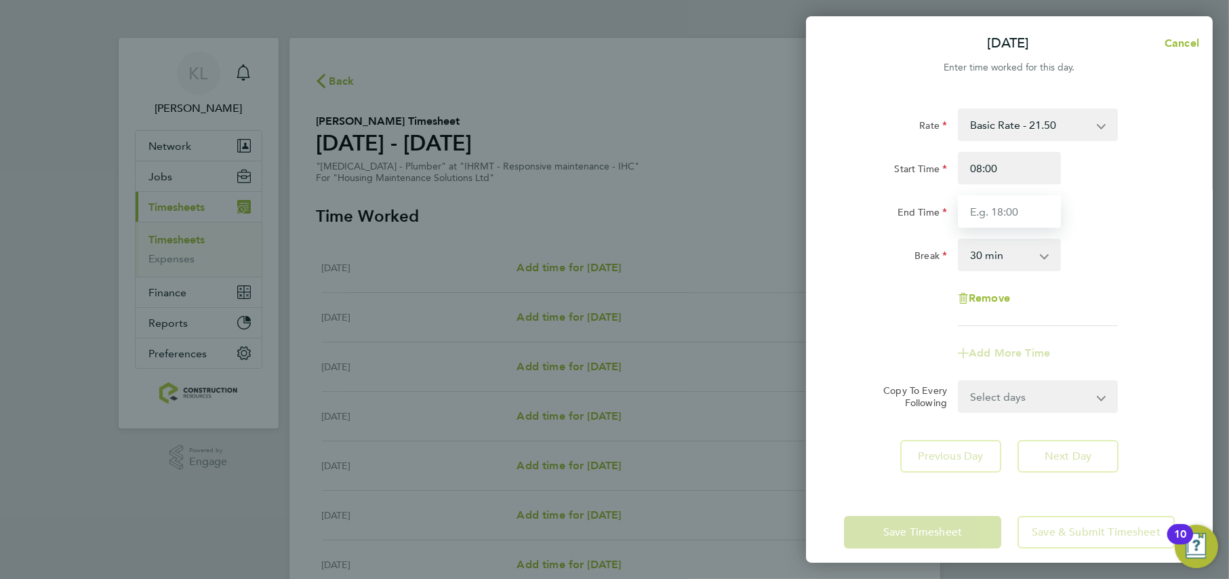
click at [967, 213] on input "End Time" at bounding box center [1009, 211] width 103 height 33
type input "16:30"
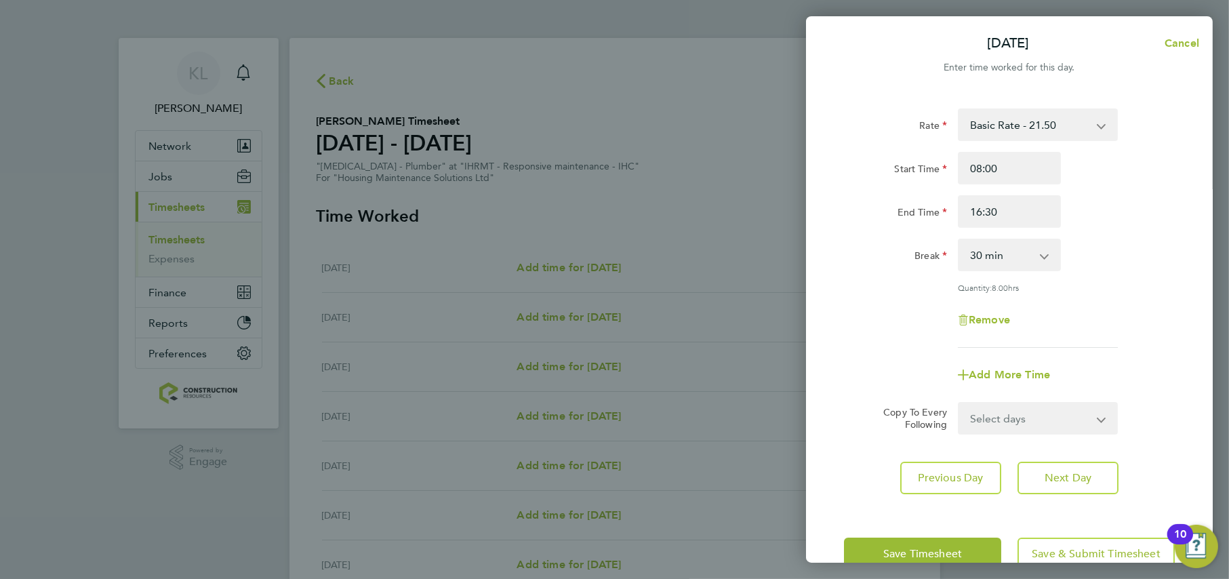
click at [1047, 465] on app-form-button "Next Day" at bounding box center [1063, 477] width 109 height 33
click at [1048, 466] on button "Next Day" at bounding box center [1067, 477] width 101 height 33
select select "30"
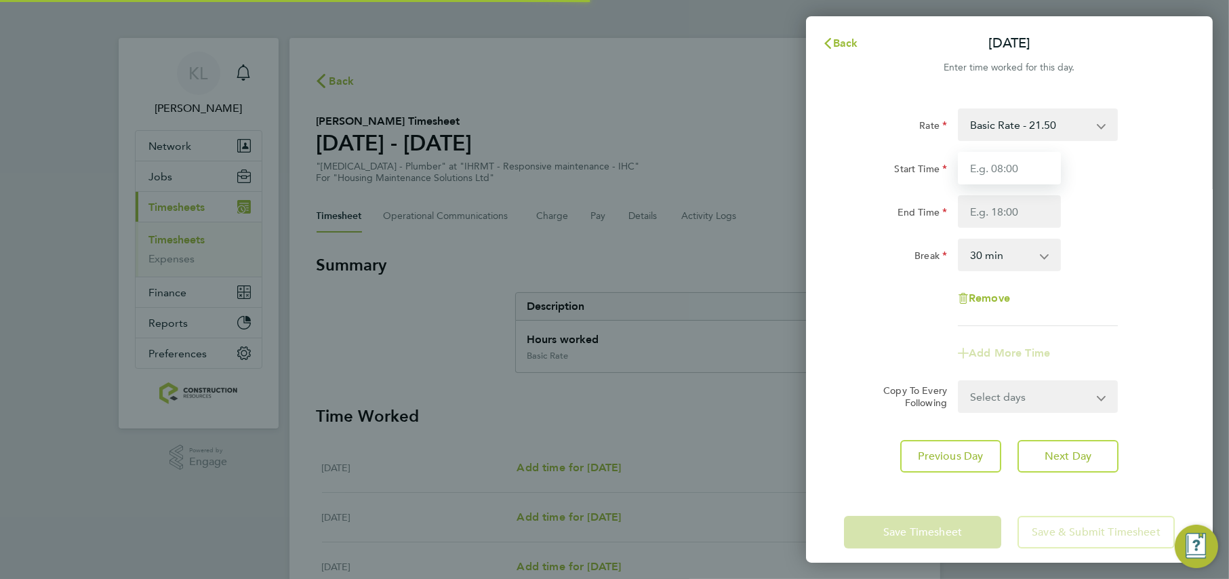
click at [973, 171] on input "Start Time" at bounding box center [1009, 168] width 103 height 33
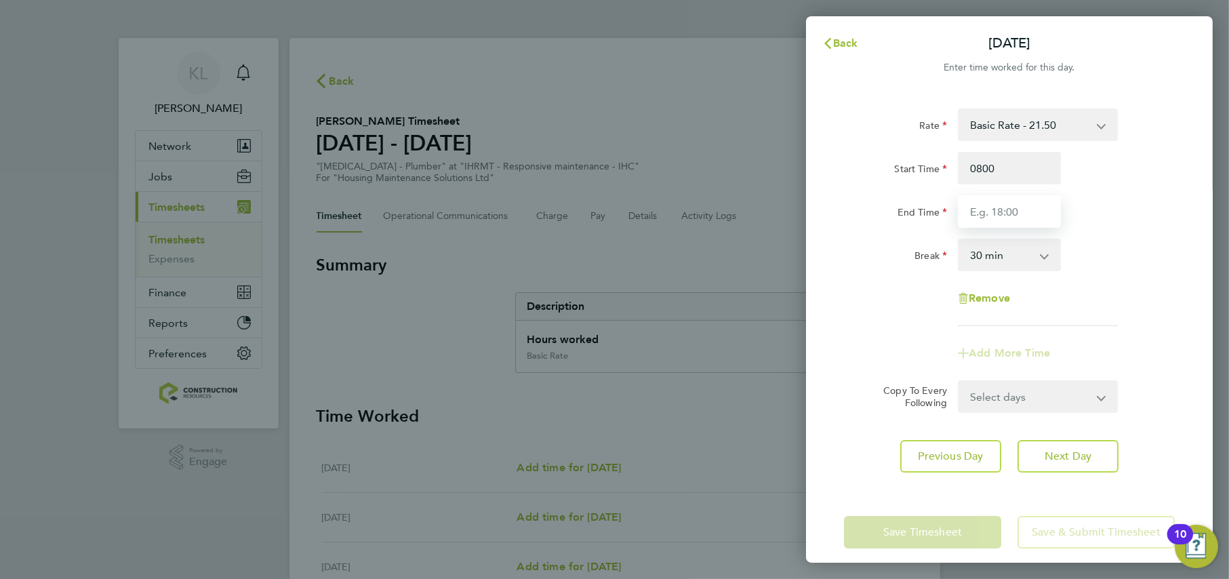
type input "08:00"
type input "15:30"
click at [913, 327] on app-timesheet-line-form-group "Rate Basic Rate - 21.50 Start Time 08:00 End Time 15:30 Break 0 min 15 min 30 m…" at bounding box center [1009, 238] width 331 height 261
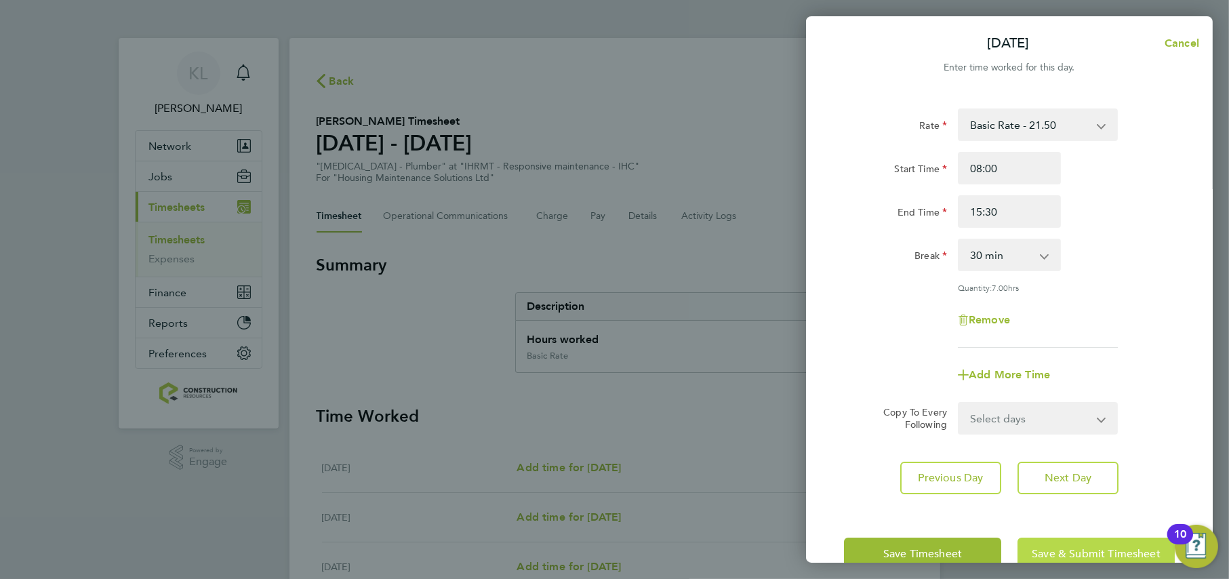
click at [1056, 557] on span "Save & Submit Timesheet" at bounding box center [1095, 554] width 129 height 14
